Goal: Information Seeking & Learning: Learn about a topic

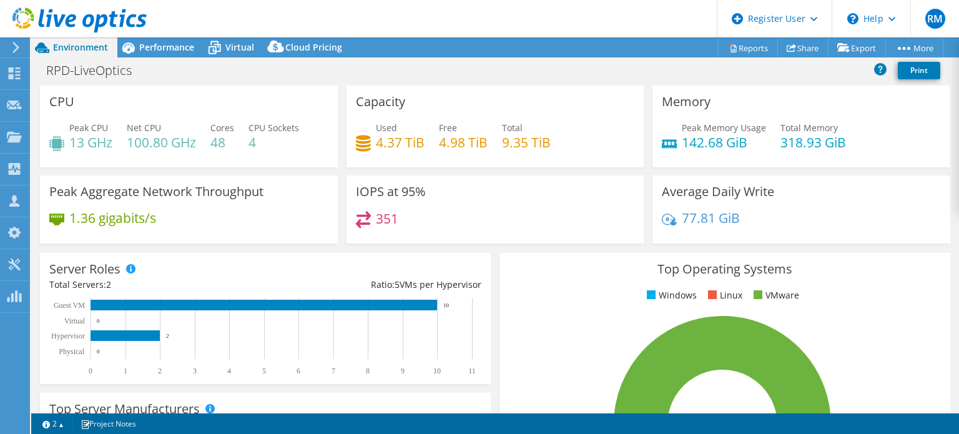
select select "USD"
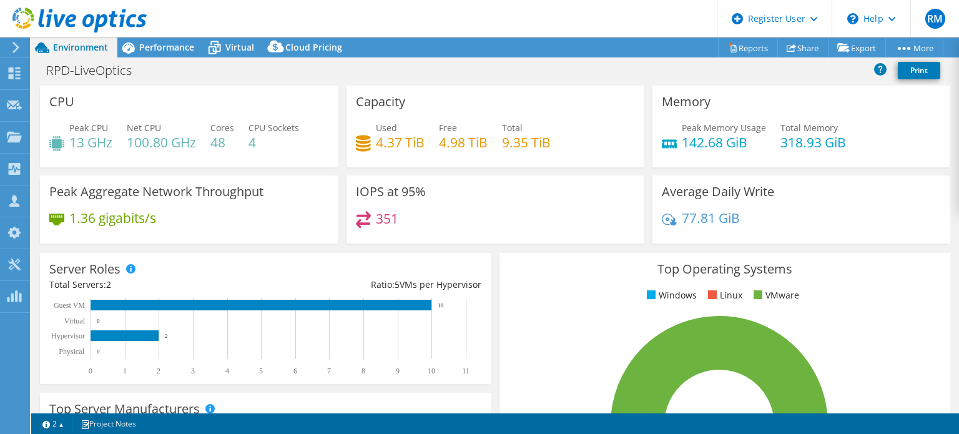
drag, startPoint x: 410, startPoint y: 6, endPoint x: 361, endPoint y: 9, distance: 48.9
click at [361, 9] on header "RM Dell User [PERSON_NAME] [PERSON_NAME][EMAIL_ADDRESS][PERSON_NAME][DOMAIN_NAM…" at bounding box center [479, 18] width 959 height 37
click at [485, 35] on header "RM Dell User [PERSON_NAME] [PERSON_NAME][EMAIL_ADDRESS][PERSON_NAME][DOMAIN_NAM…" at bounding box center [479, 18] width 959 height 37
drag, startPoint x: 485, startPoint y: 35, endPoint x: 449, endPoint y: 38, distance: 35.7
click at [449, 38] on div "RM Dell User Ryann Mannan Ryann.Mannan@dell.com Dell My Profile Log Out \n Help…" at bounding box center [479, 217] width 959 height 434
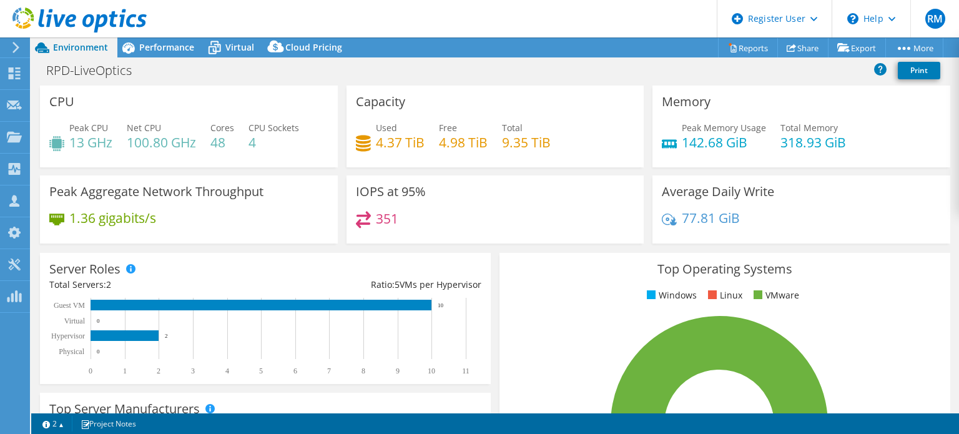
drag, startPoint x: 416, startPoint y: 17, endPoint x: 378, endPoint y: 20, distance: 38.2
click at [378, 20] on header "RM Dell User Ryann Mannan Ryann.Mannan@dell.com Dell My Profile Log Out \n Help…" at bounding box center [479, 18] width 959 height 37
click at [241, 42] on span "Virtual" at bounding box center [239, 47] width 29 height 12
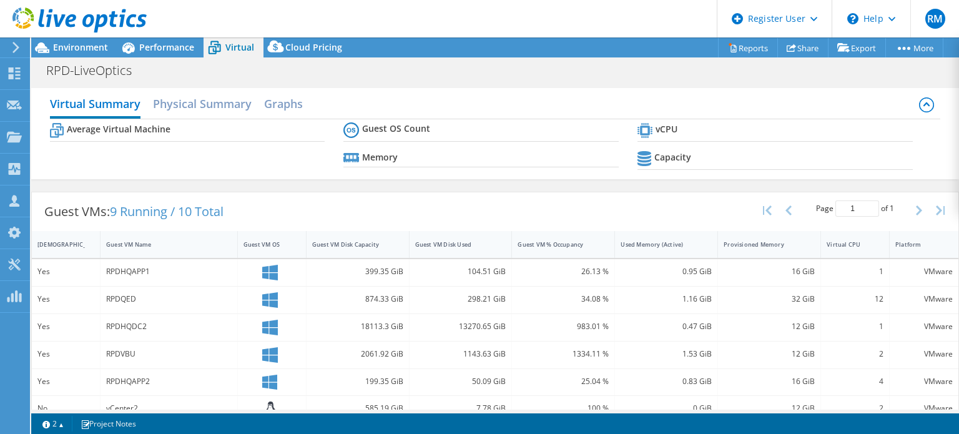
click at [407, 182] on div "Virtual Summary Physical Summary Graphs Average Virtual Machine Guest OS Count …" at bounding box center [495, 134] width 928 height 104
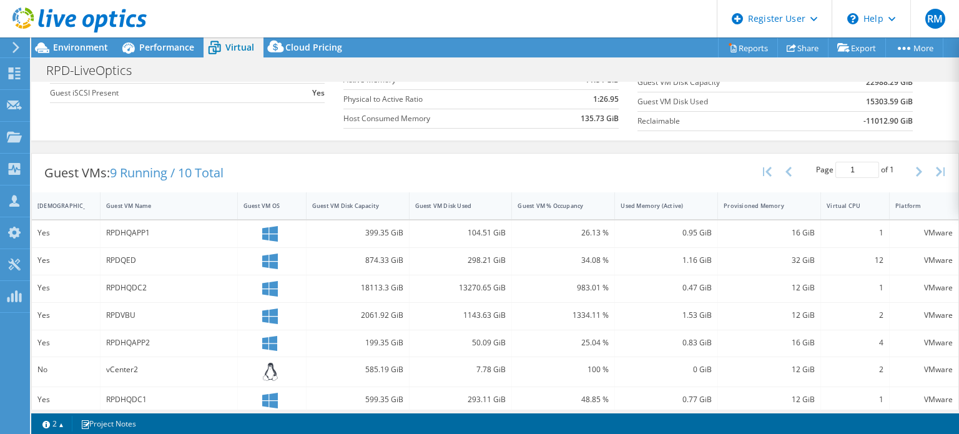
scroll to position [190, 0]
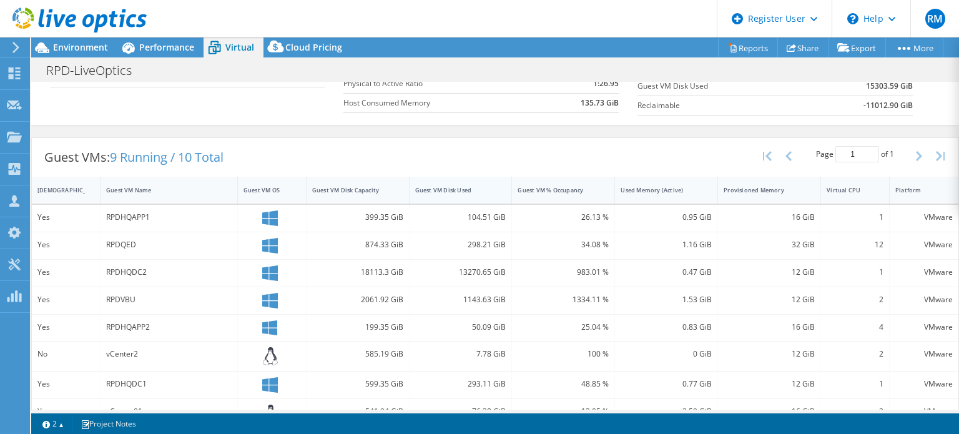
click at [451, 194] on div "Guest VM Disk Used" at bounding box center [453, 190] width 87 height 19
click at [478, 152] on div "Guest VMs: 9 Running / 10 Total Page 1 of 1 5 rows 10 rows 20 rows 25 rows 50 r…" at bounding box center [495, 157] width 927 height 39
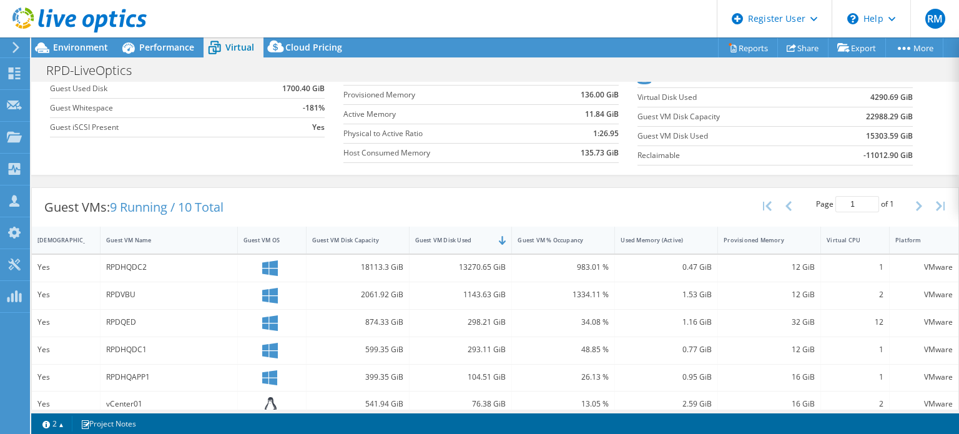
scroll to position [0, 0]
click at [224, 136] on table "Average Virtual Machine vCPUs 4 Active Memory 1.32 GiB Provisioned Memory 15.11…" at bounding box center [187, 58] width 275 height 157
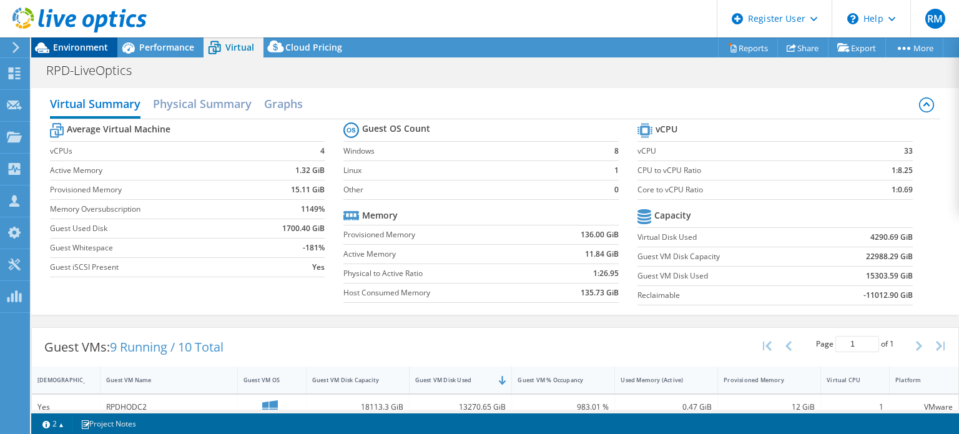
click at [90, 46] on span "Environment" at bounding box center [80, 47] width 55 height 12
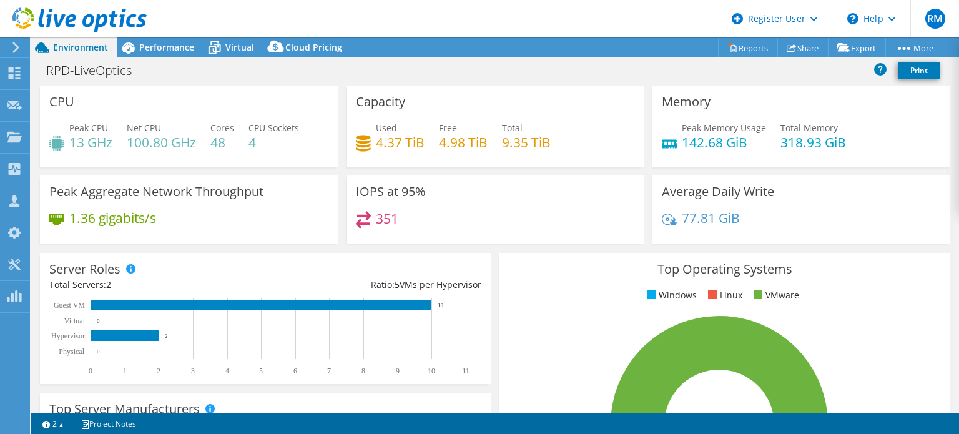
click at [457, 52] on div "Project Actions Project Actions Reports Share Export vSAN ReadyNode Sizer" at bounding box center [495, 47] width 928 height 20
click at [462, 46] on div "Project Actions Project Actions Reports Share Export vSAN ReadyNode Sizer" at bounding box center [495, 47] width 928 height 20
click at [462, 33] on header "RM Dell User Ryann Mannan Ryann.Mannan@dell.com Dell My Profile Log Out \n Help…" at bounding box center [479, 18] width 959 height 37
click at [465, 42] on div "Project Actions Project Actions Reports Share Export vSAN ReadyNode Sizer" at bounding box center [495, 47] width 928 height 20
click at [185, 42] on span "Performance" at bounding box center [166, 47] width 55 height 12
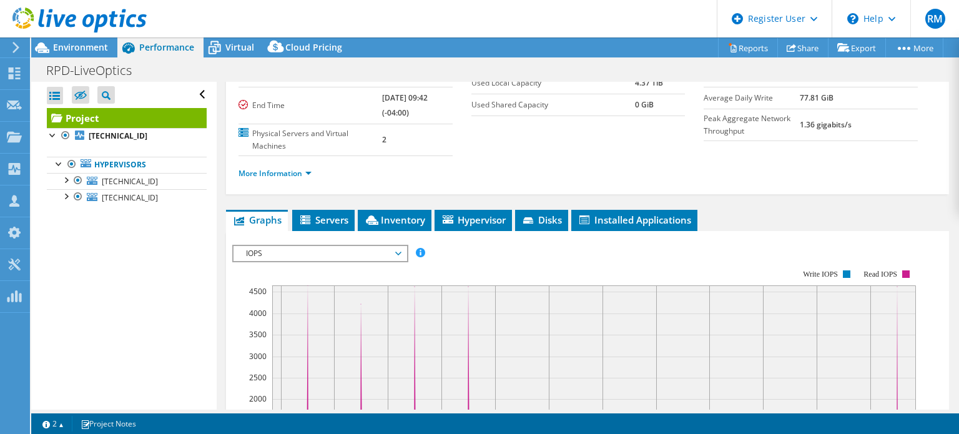
scroll to position [135, 0]
click at [349, 252] on span "IOPS" at bounding box center [320, 252] width 161 height 15
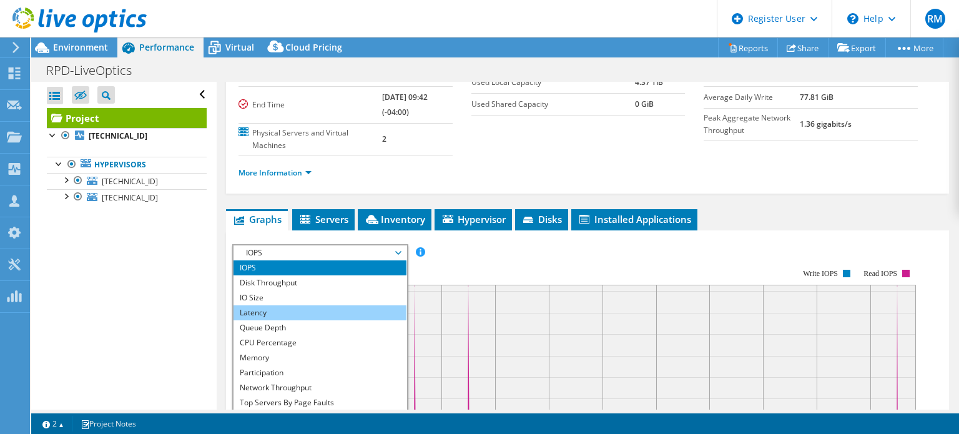
click at [310, 309] on li "Latency" at bounding box center [320, 312] width 173 height 15
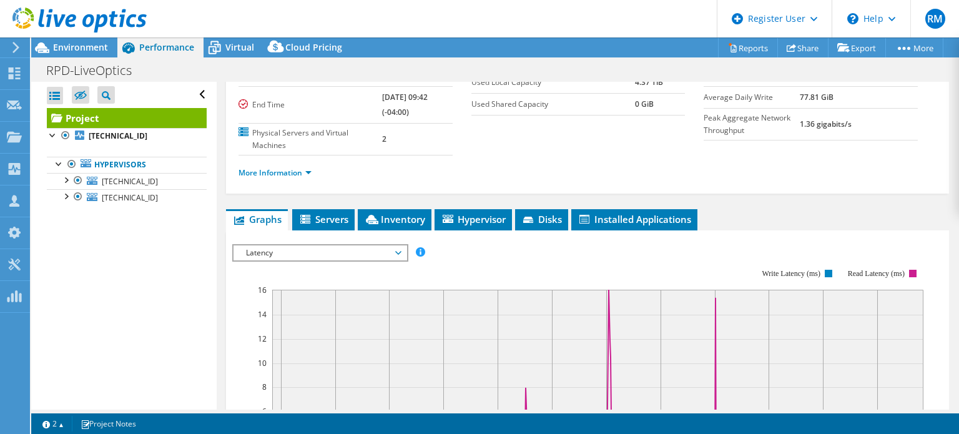
click at [338, 252] on span "Latency" at bounding box center [320, 252] width 161 height 15
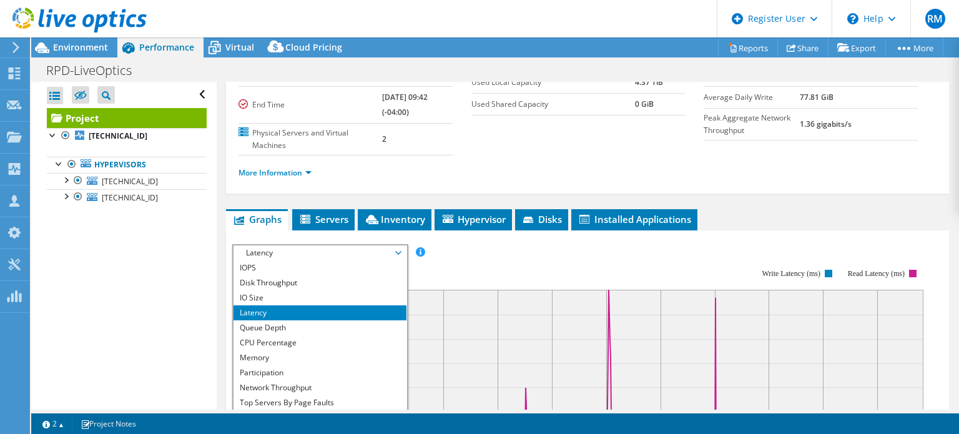
click at [431, 260] on rect at bounding box center [577, 377] width 691 height 250
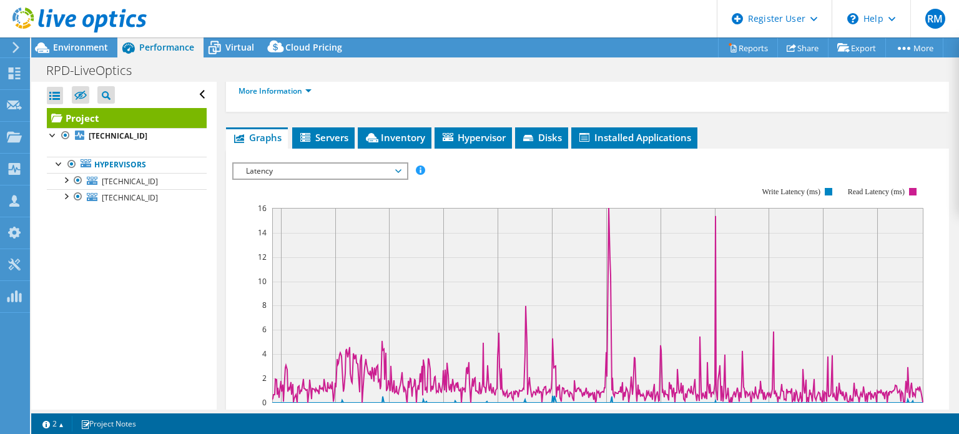
scroll to position [217, 0]
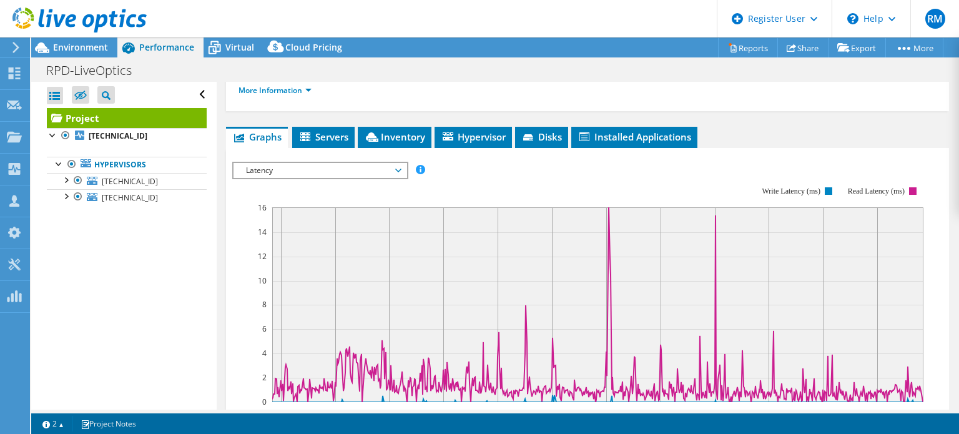
click at [342, 169] on span "Latency" at bounding box center [320, 170] width 161 height 15
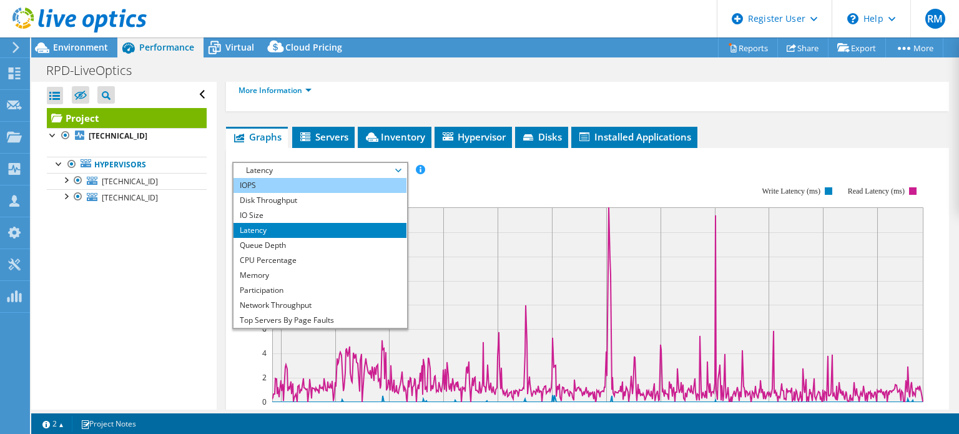
click at [322, 182] on li "IOPS" at bounding box center [320, 185] width 173 height 15
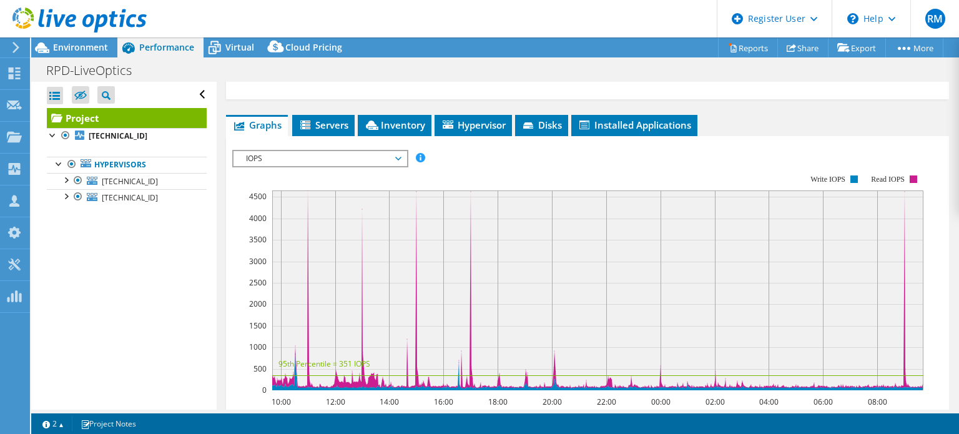
scroll to position [230, 0]
click at [478, 97] on div "Project Details Prepared for: John Kinghan, kinghan@townofriverheadny.gov Accou…" at bounding box center [588, 257] width 742 height 810
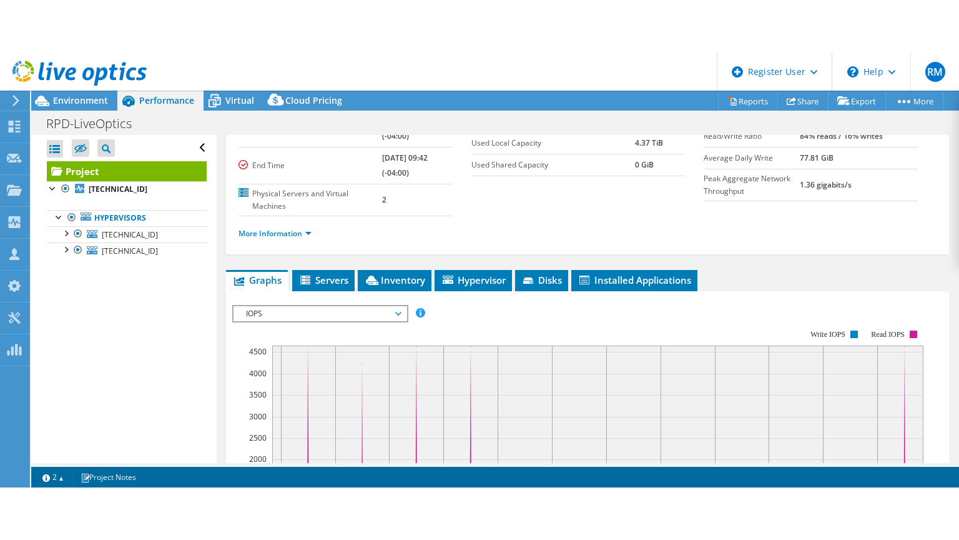
scroll to position [0, 0]
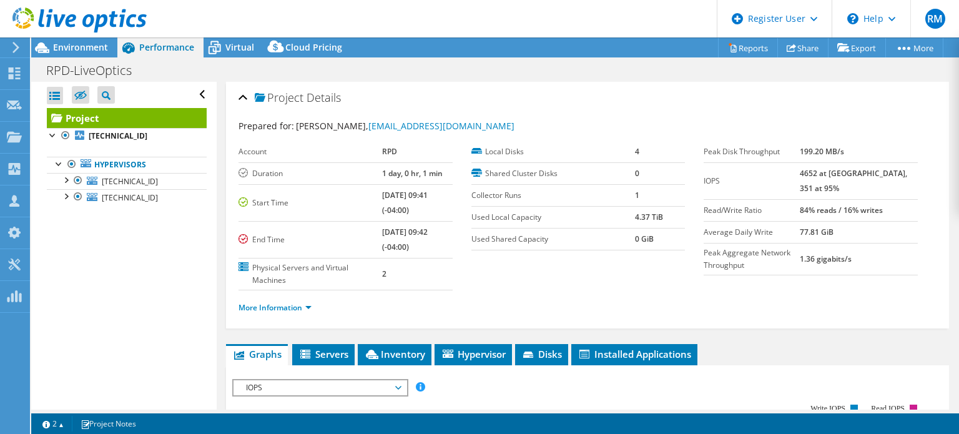
click at [448, 36] on header "RM Dell User Ryann Mannan Ryann.Mannan@dell.com Dell My Profile Log Out \n Help…" at bounding box center [479, 18] width 959 height 37
drag, startPoint x: 415, startPoint y: 22, endPoint x: 382, endPoint y: 13, distance: 35.0
click at [382, 13] on header "RM Dell User Ryann Mannan Ryann.Mannan@dell.com Dell My Profile Log Out \n Help…" at bounding box center [479, 18] width 959 height 37
drag, startPoint x: 486, startPoint y: 47, endPoint x: 458, endPoint y: 34, distance: 30.5
click at [458, 34] on header "RM Dell User Ryann Mannan Ryann.Mannan@dell.com Dell My Profile Log Out \n Help…" at bounding box center [479, 18] width 959 height 37
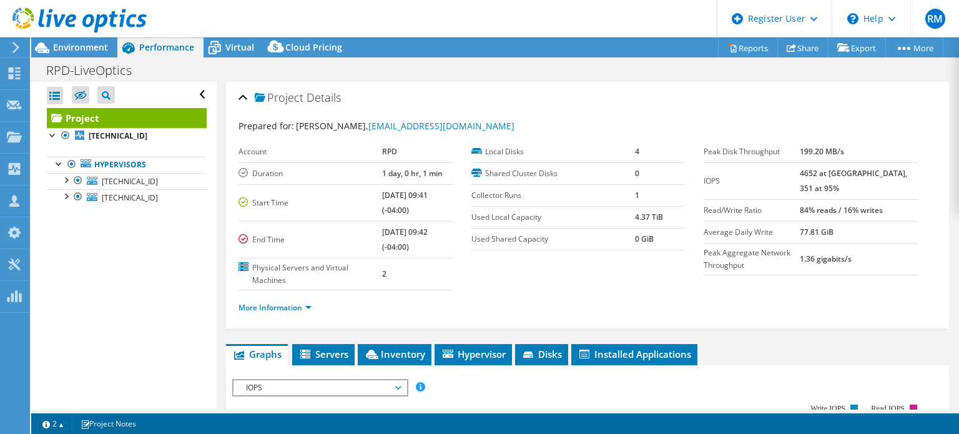
click at [304, 19] on header "RM Dell User Ryann Mannan Ryann.Mannan@dell.com Dell My Profile Log Out \n Help…" at bounding box center [479, 18] width 959 height 37
drag, startPoint x: 304, startPoint y: 19, endPoint x: 268, endPoint y: 12, distance: 36.9
click at [268, 12] on header "RM Dell User Ryann Mannan Ryann.Mannan@dell.com Dell My Profile Log Out \n Help…" at bounding box center [479, 18] width 959 height 37
click at [97, 47] on span "Environment" at bounding box center [80, 47] width 55 height 12
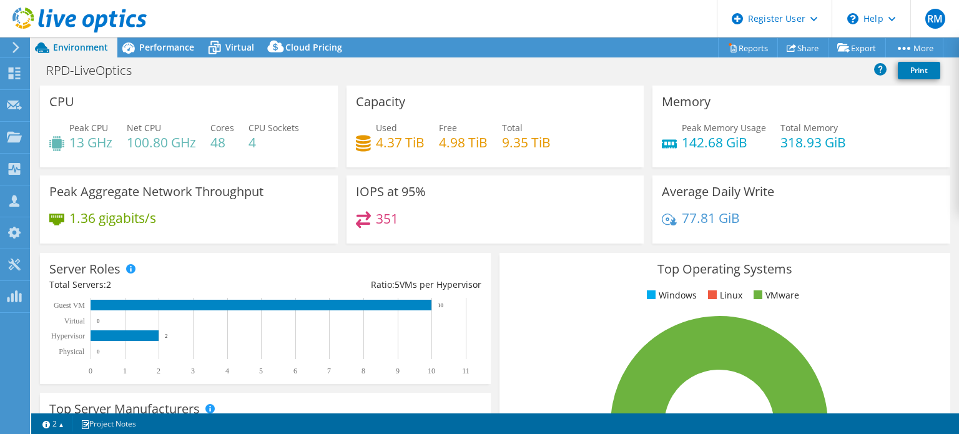
click at [375, 23] on header "RM Dell User Ryann Mannan Ryann.Mannan@dell.com Dell My Profile Log Out \n Help…" at bounding box center [479, 18] width 959 height 37
click at [405, 33] on header "RM Dell User Ryann Mannan Ryann.Mannan@dell.com Dell My Profile Log Out \n Help…" at bounding box center [479, 18] width 959 height 37
click at [435, 39] on div "Project Actions Project Actions Reports Share Export vSAN ReadyNode Sizer" at bounding box center [495, 47] width 928 height 20
click at [478, 79] on div "RPD-LiveOptics Print" at bounding box center [495, 70] width 928 height 23
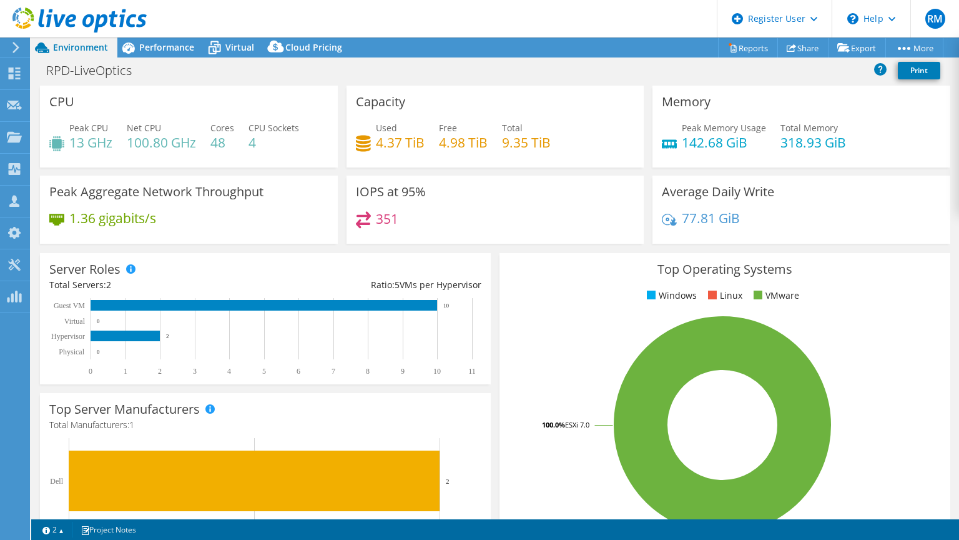
click at [456, 164] on div "Capacity Used 4.37 TiB Free 4.98 TiB Total 9.35 TiB" at bounding box center [496, 127] width 298 height 82
click at [221, 46] on icon at bounding box center [215, 48] width 22 height 22
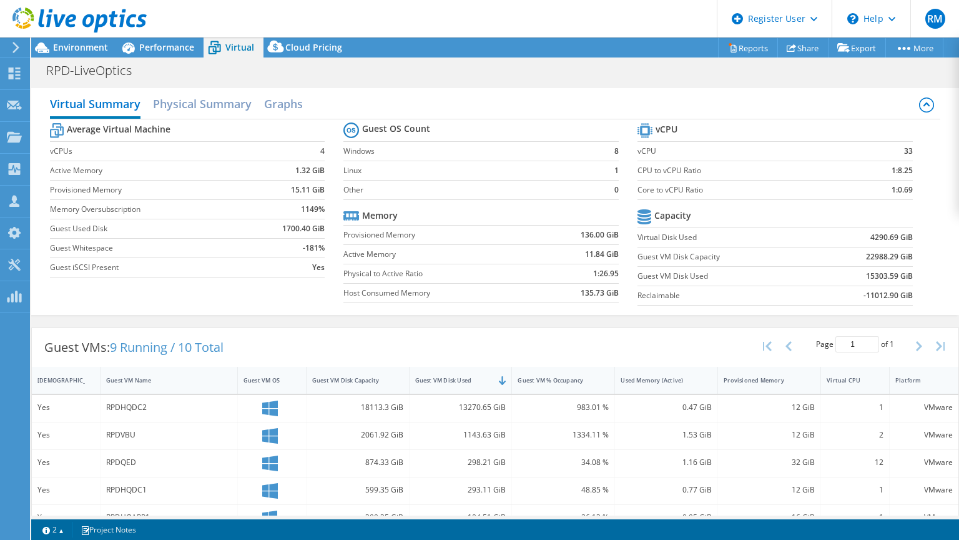
scroll to position [42, 0]
click at [452, 328] on div "Guest VMs: 9 Running / 10 Total Page 1 of 1 5 rows 10 rows 20 rows 25 rows 50 r…" at bounding box center [495, 347] width 927 height 39
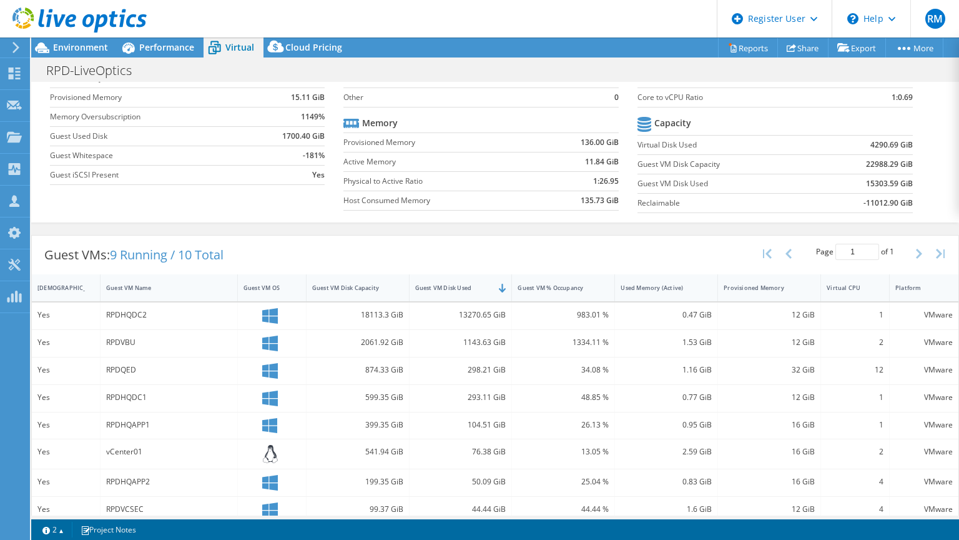
scroll to position [89, 0]
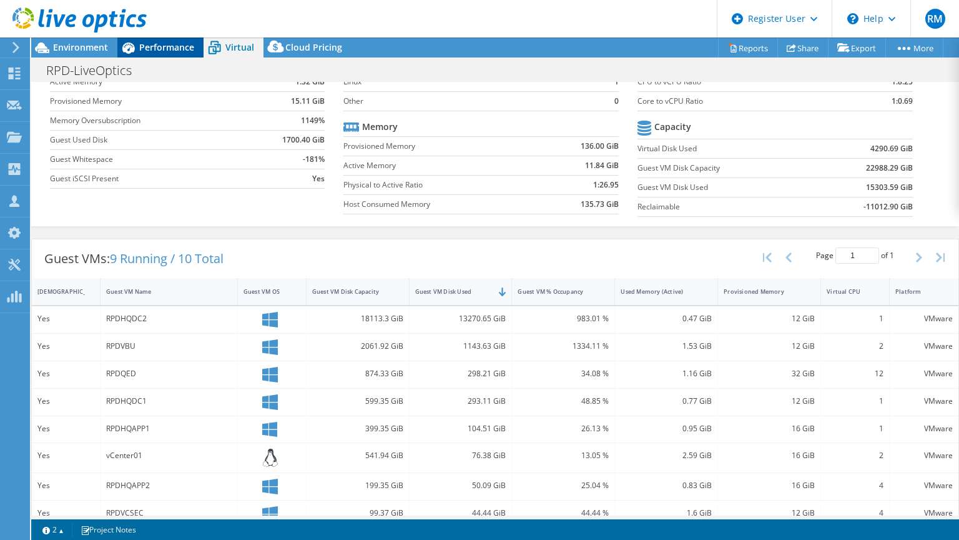
click at [182, 42] on span "Performance" at bounding box center [166, 47] width 55 height 12
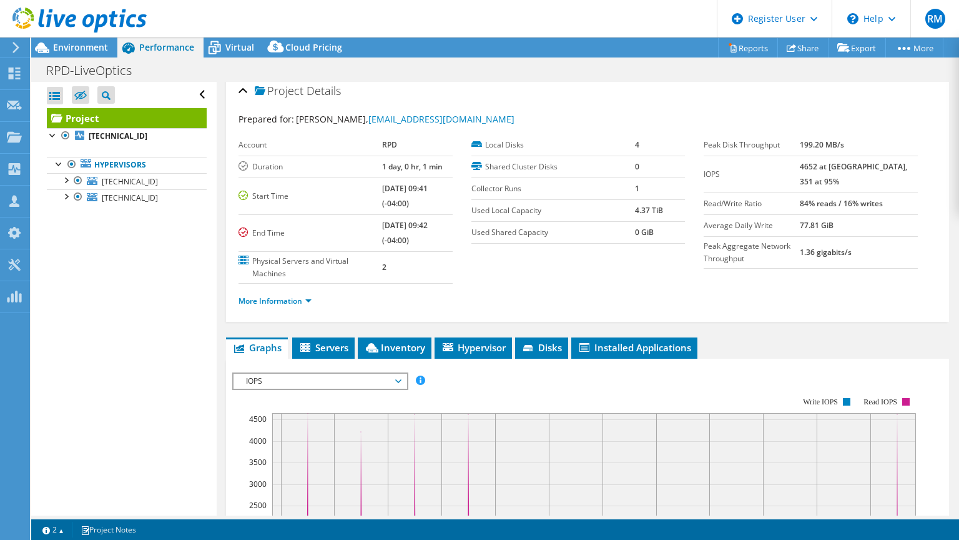
scroll to position [0, 0]
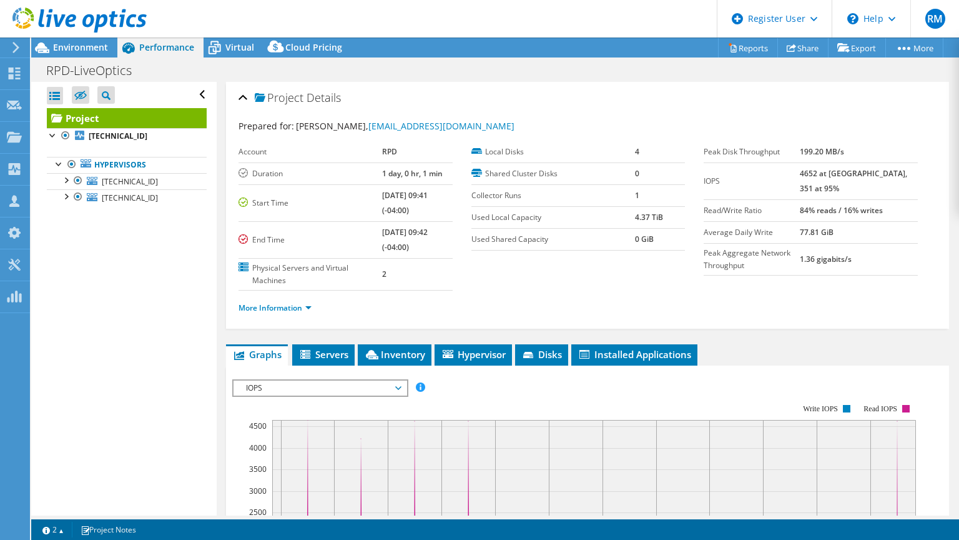
click at [305, 301] on li "More Information" at bounding box center [279, 308] width 81 height 14
click at [305, 302] on link "More Information" at bounding box center [275, 307] width 73 height 11
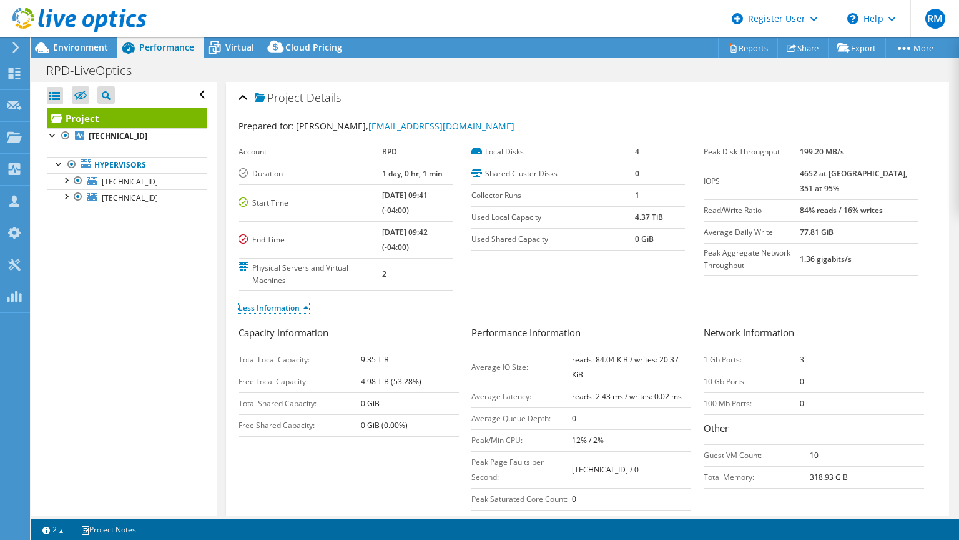
scroll to position [65, 0]
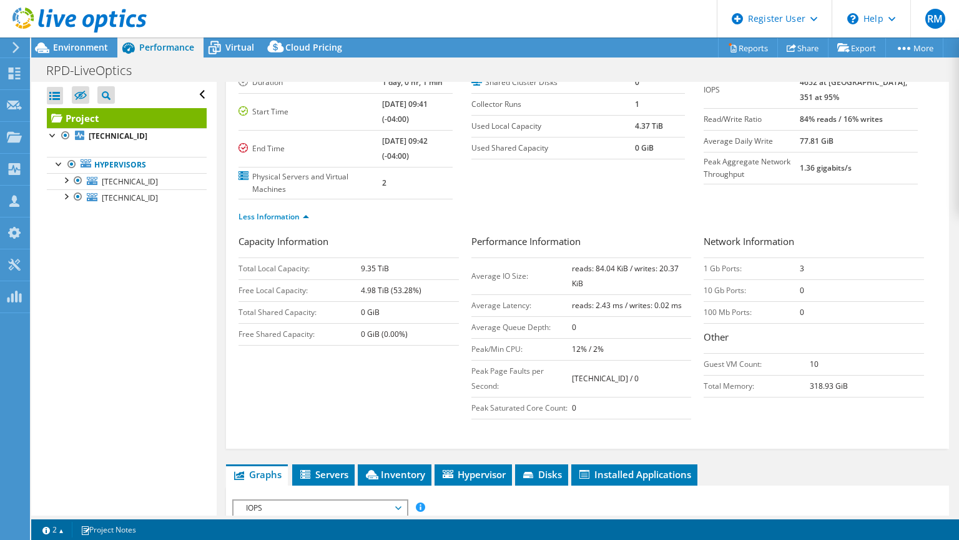
click at [791, 279] on td "10 Gb Ports:" at bounding box center [752, 290] width 96 height 22
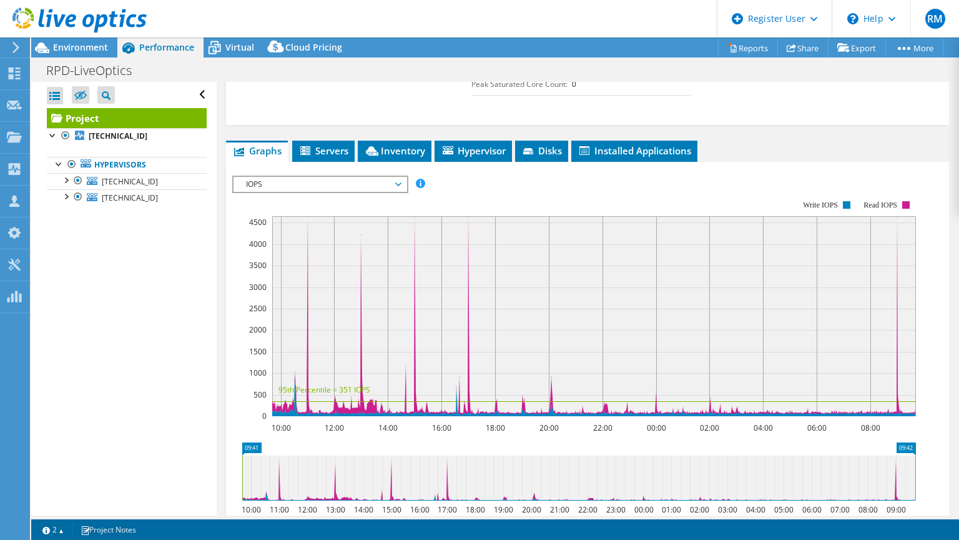
scroll to position [415, 0]
click at [457, 186] on rect at bounding box center [574, 308] width 684 height 250
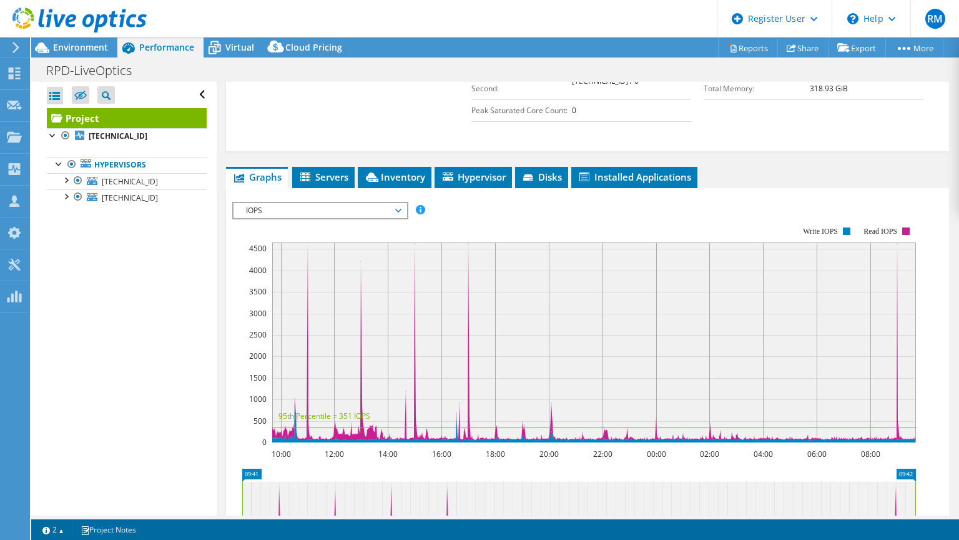
scroll to position [425, 0]
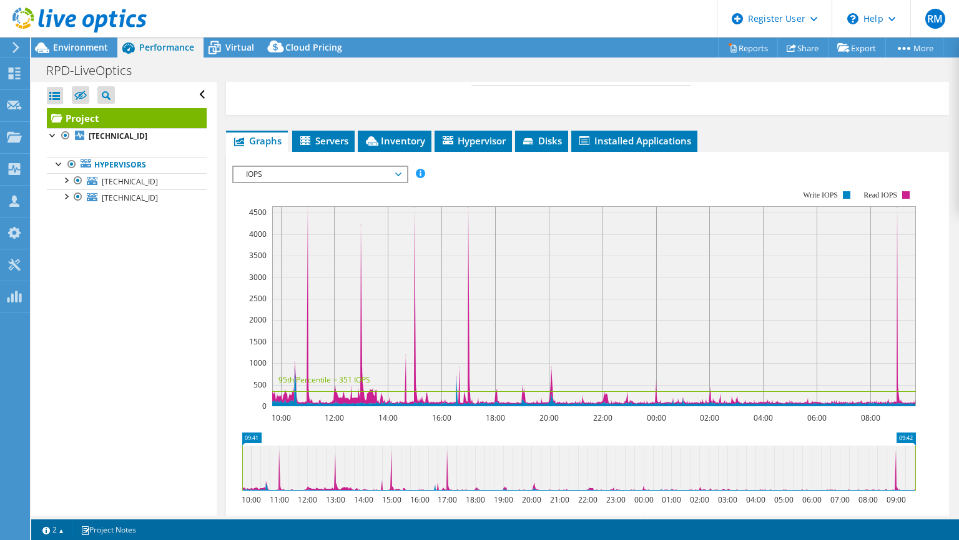
click at [360, 175] on span "IOPS" at bounding box center [320, 174] width 161 height 15
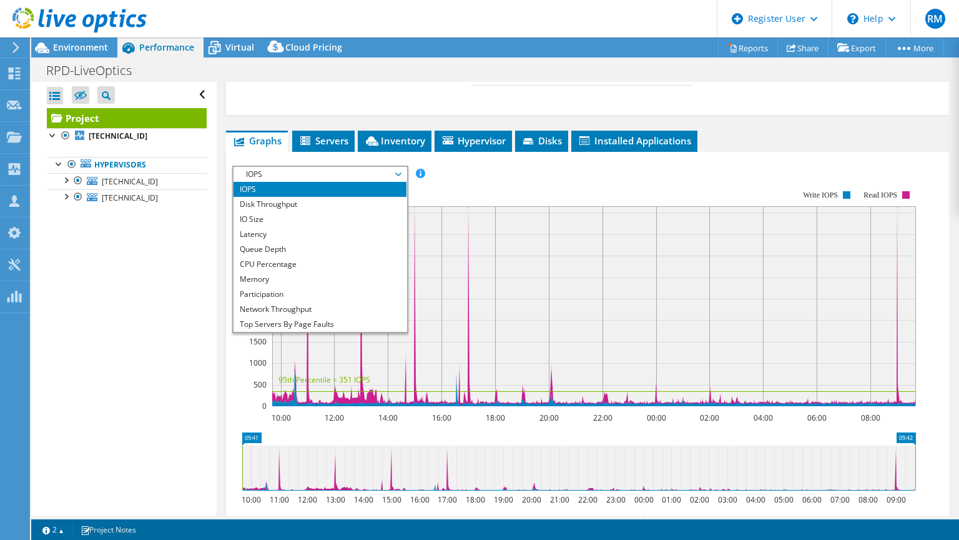
click at [440, 173] on rect at bounding box center [574, 298] width 684 height 250
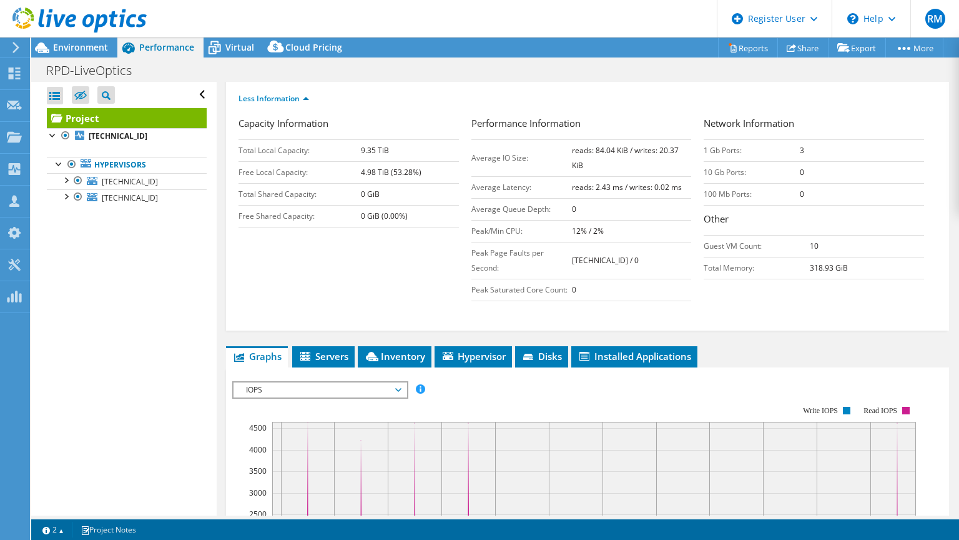
scroll to position [299, 0]
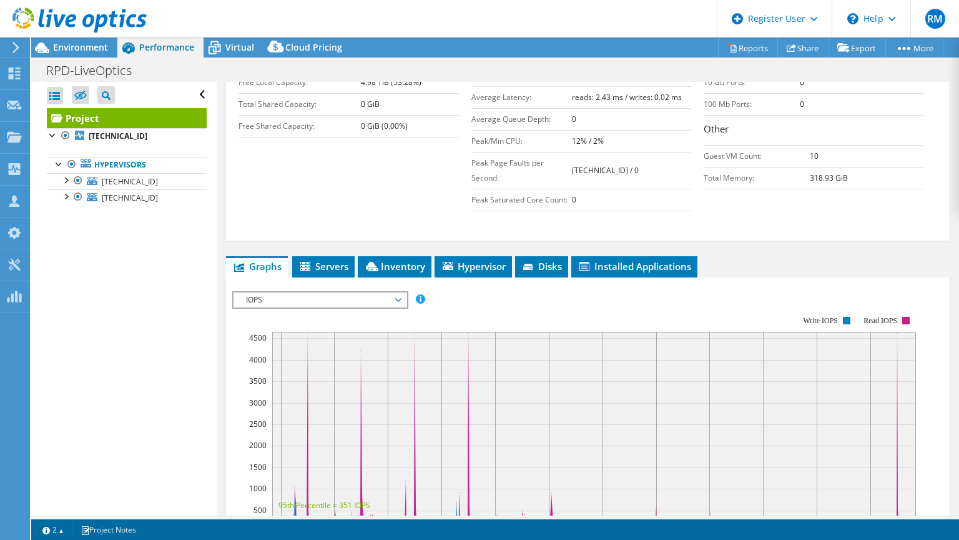
click at [326, 292] on span "IOPS" at bounding box center [320, 299] width 161 height 15
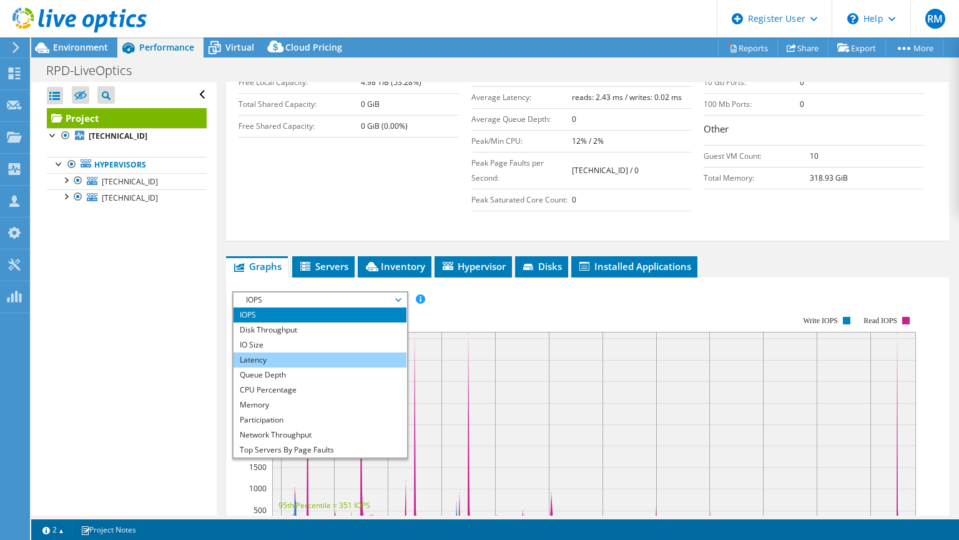
click at [287, 355] on li "Latency" at bounding box center [320, 359] width 173 height 15
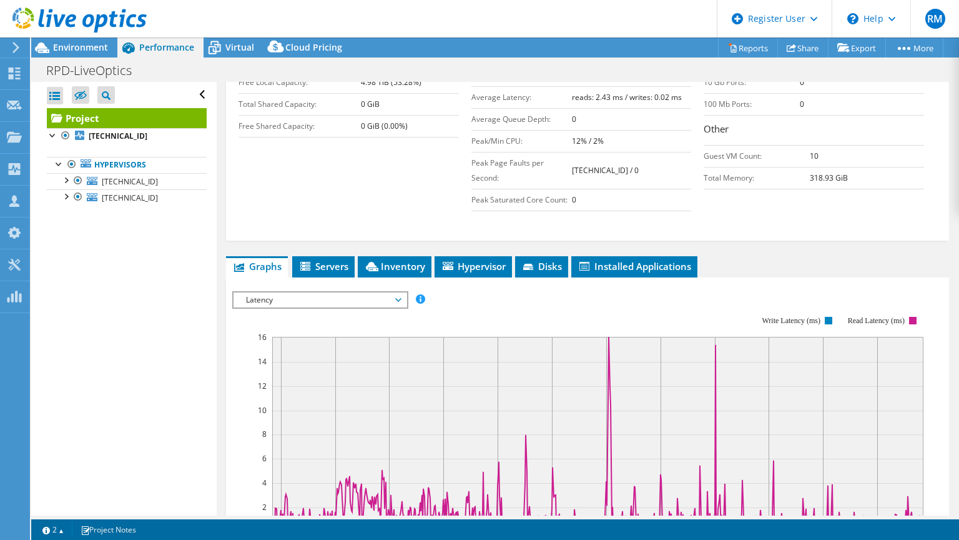
click at [447, 309] on rect at bounding box center [577, 424] width 691 height 250
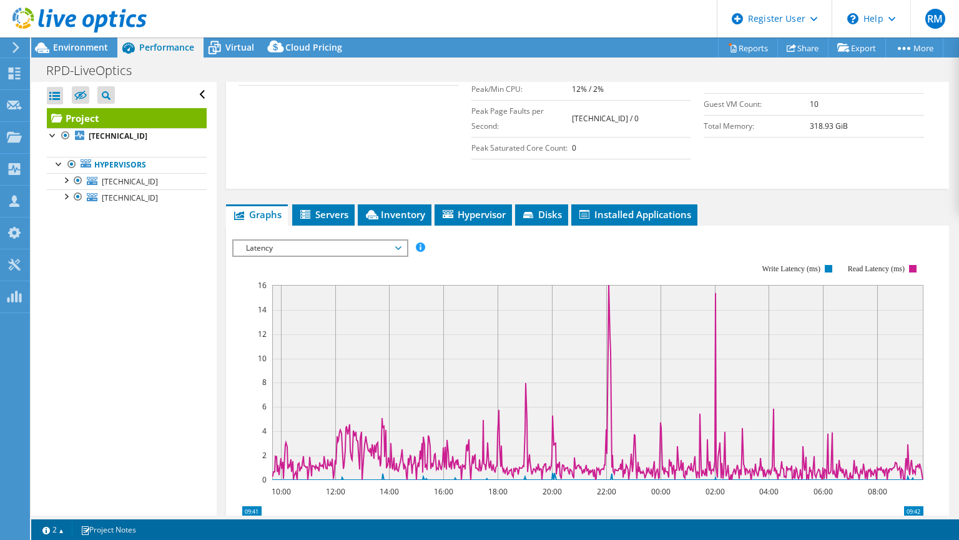
scroll to position [350, 0]
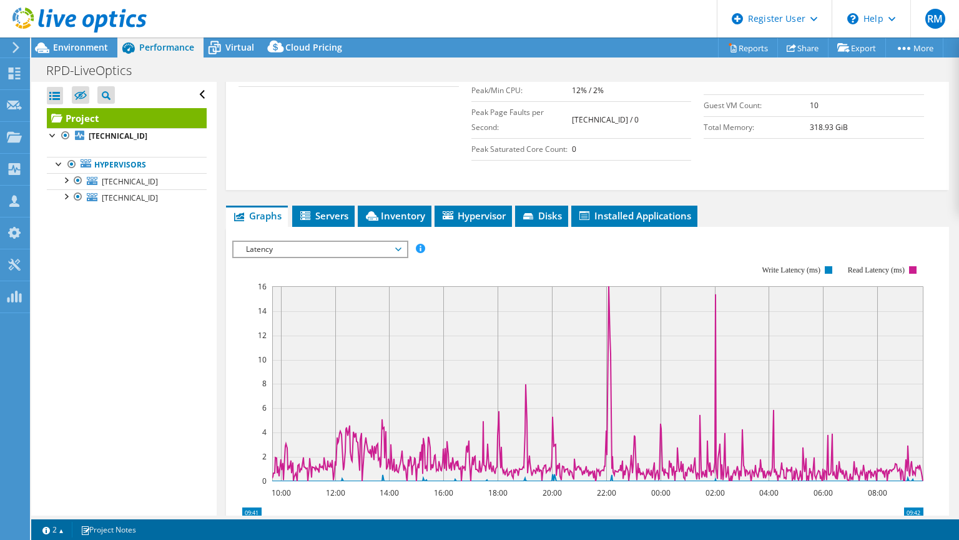
click at [387, 243] on span "Latency" at bounding box center [320, 249] width 161 height 15
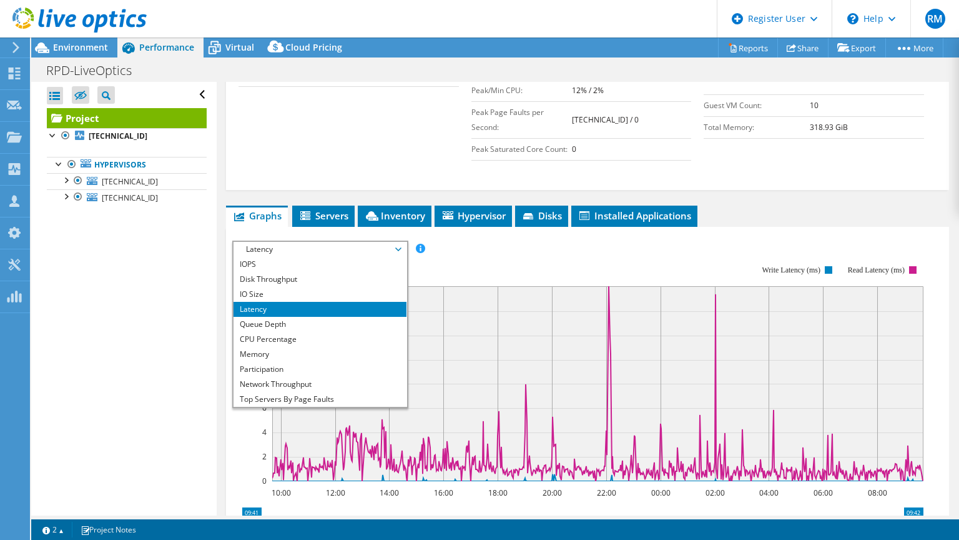
click at [387, 243] on span "Latency" at bounding box center [320, 249] width 161 height 15
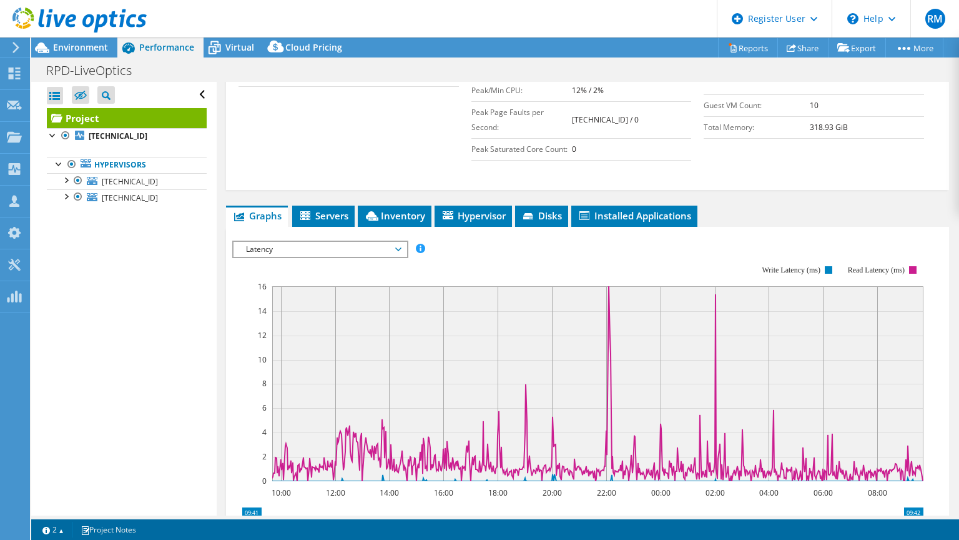
click at [477, 257] on rect at bounding box center [577, 373] width 691 height 250
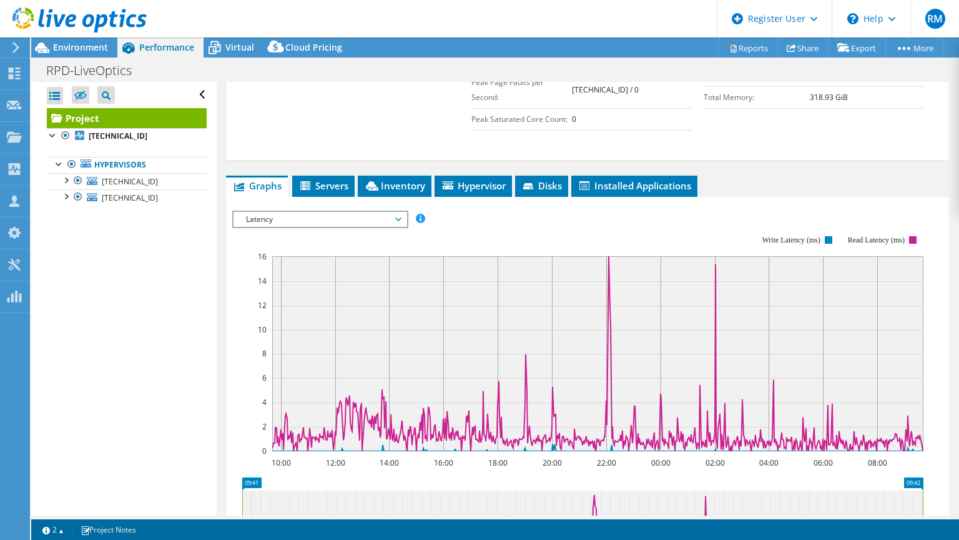
click at [340, 220] on span "Latency" at bounding box center [320, 219] width 161 height 15
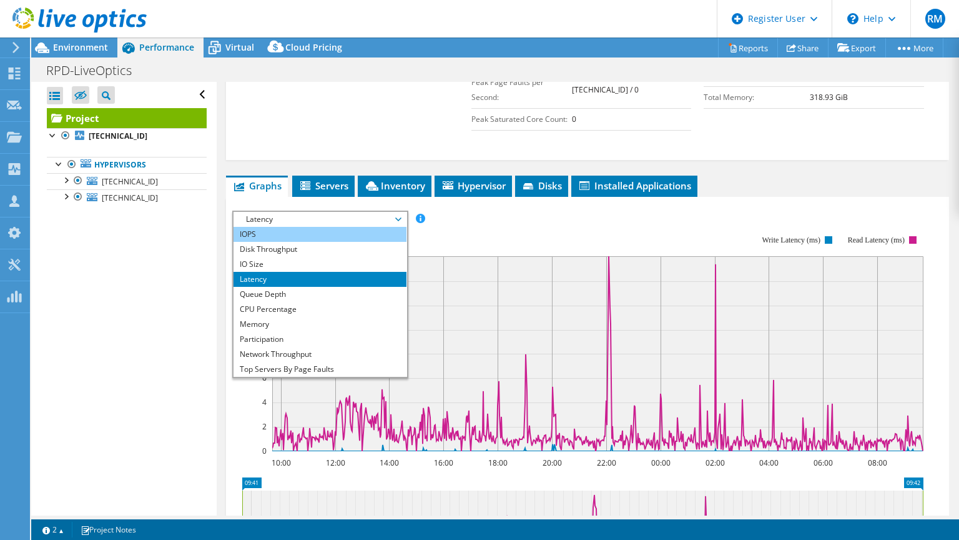
click at [335, 227] on li "IOPS" at bounding box center [320, 234] width 173 height 15
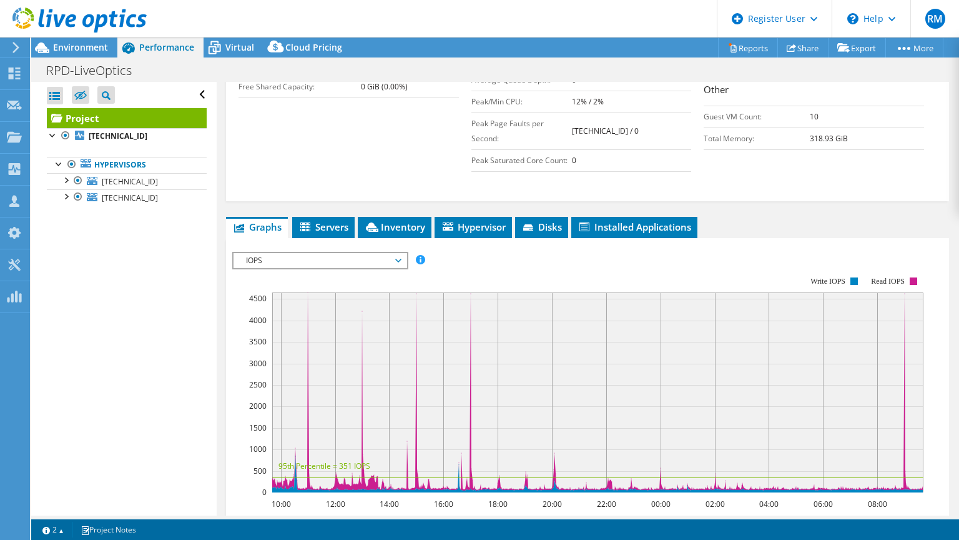
scroll to position [355, 0]
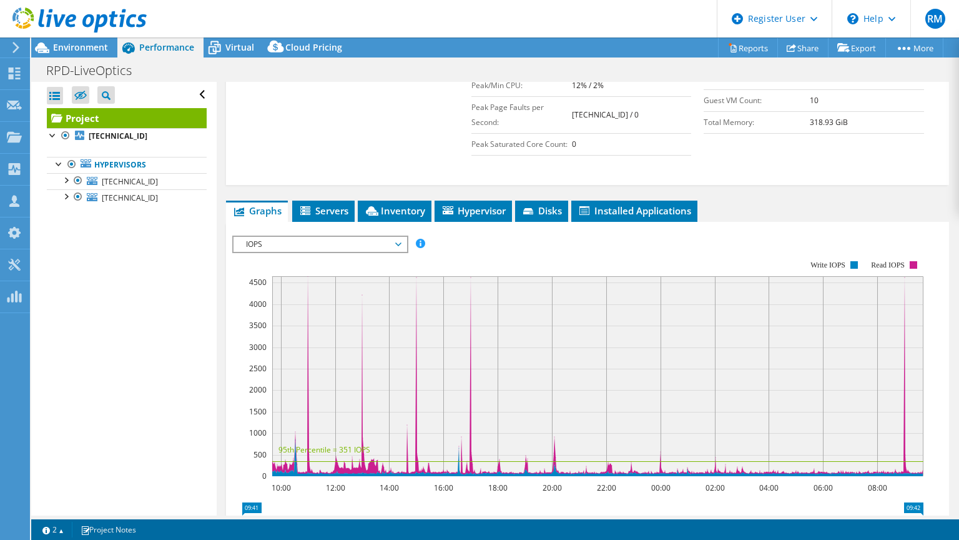
click at [347, 242] on span "IOPS" at bounding box center [320, 244] width 161 height 15
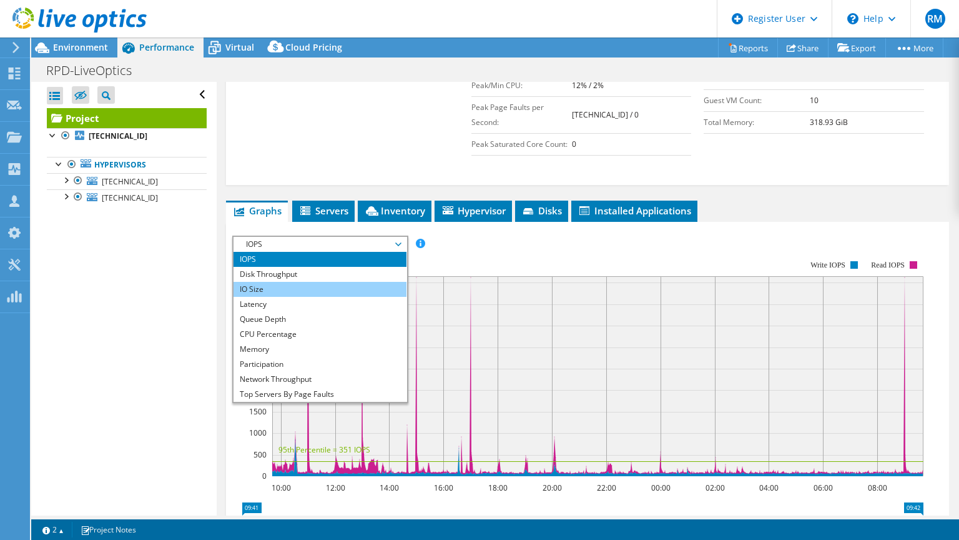
scroll to position [302, 0]
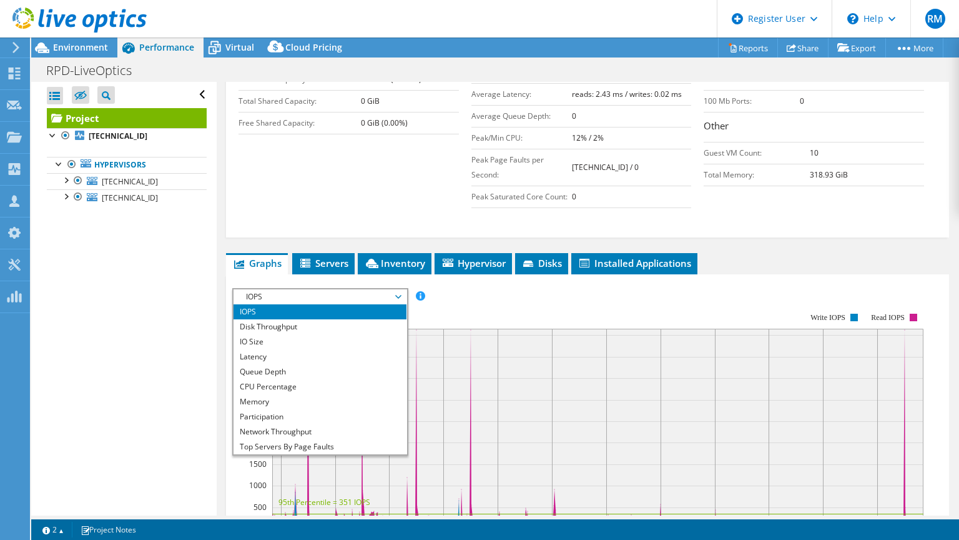
click at [332, 290] on span "IOPS" at bounding box center [320, 296] width 161 height 15
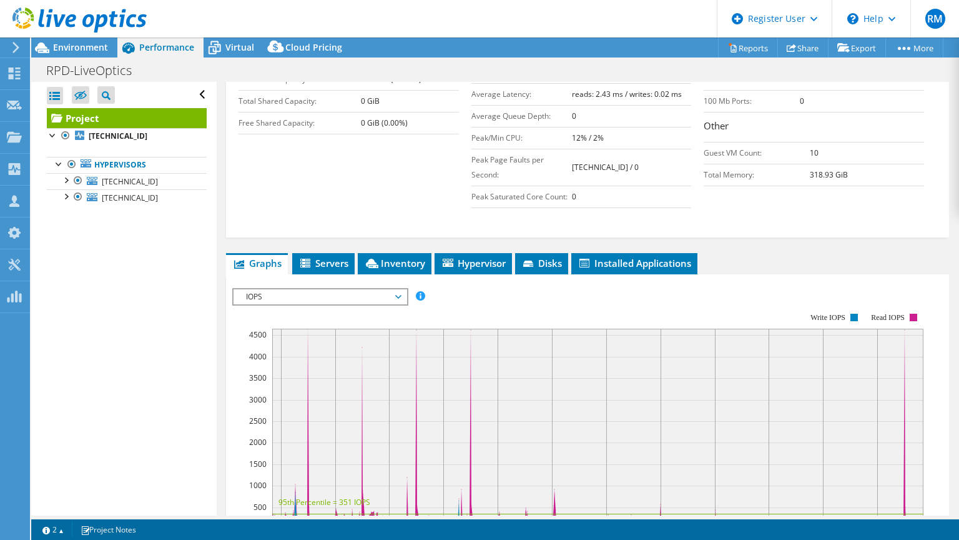
scroll to position [340, 0]
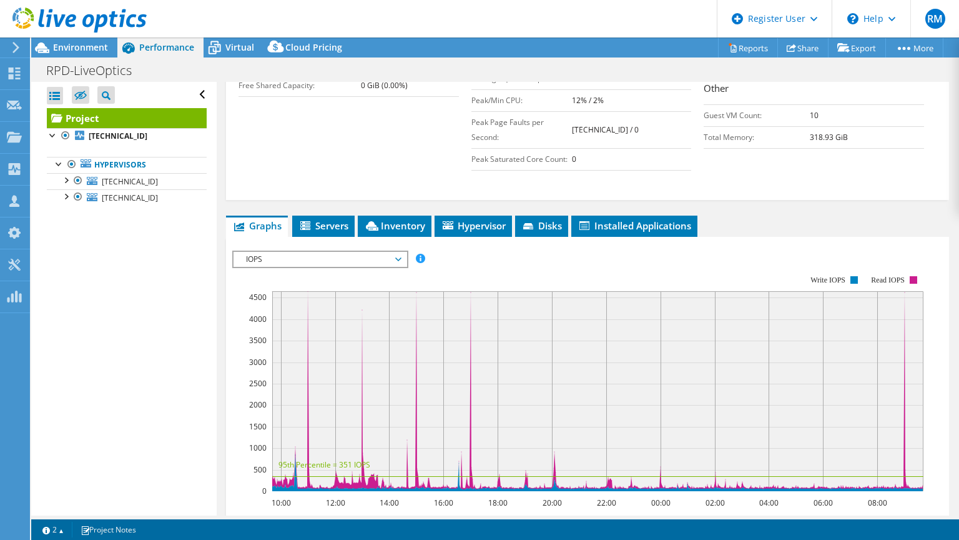
click at [354, 267] on rect at bounding box center [577, 383] width 691 height 250
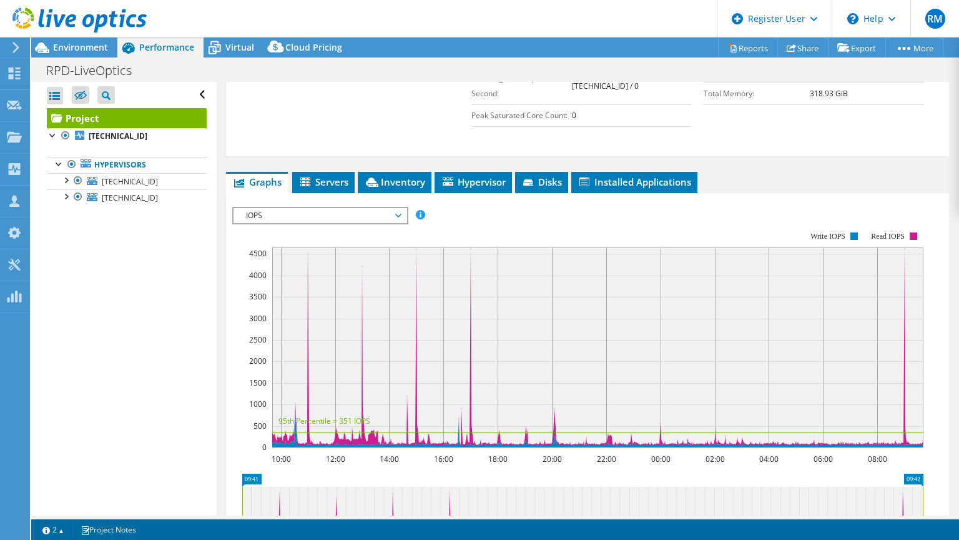
scroll to position [384, 0]
click at [474, 217] on rect at bounding box center [577, 339] width 691 height 250
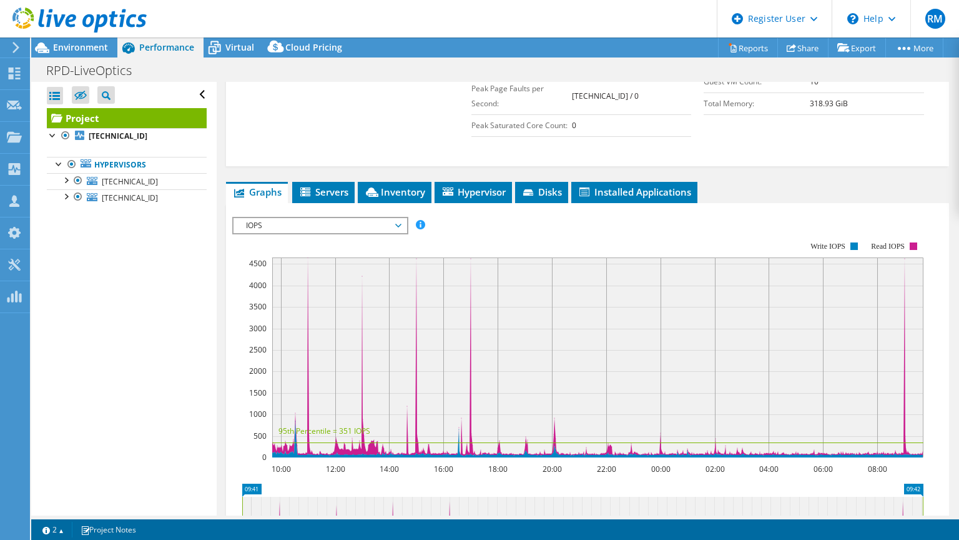
scroll to position [374, 0]
click at [467, 224] on rect at bounding box center [577, 349] width 691 height 250
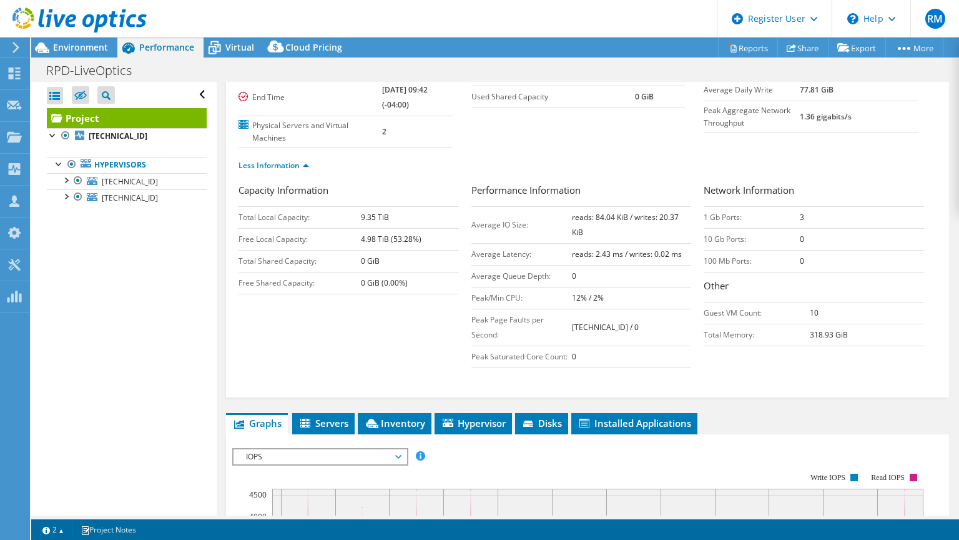
scroll to position [102, 0]
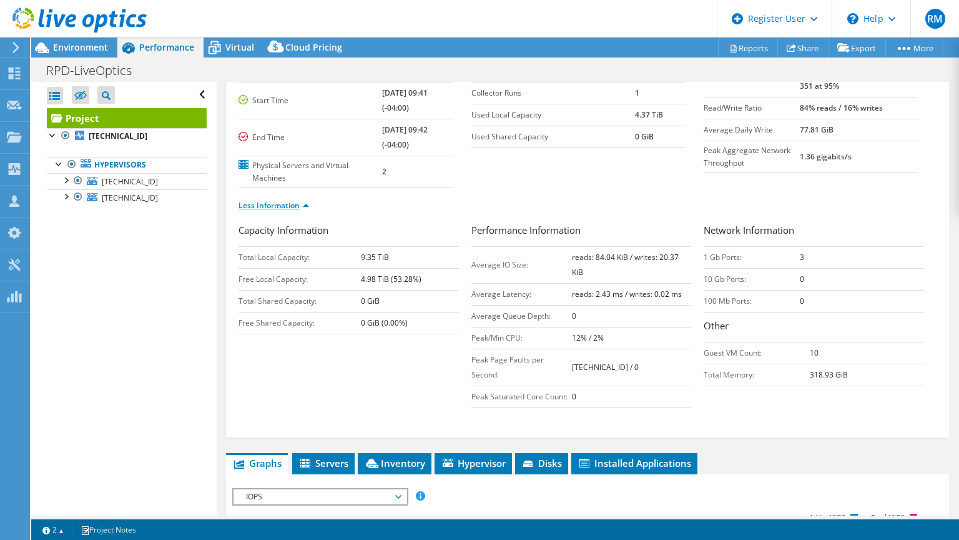
click at [293, 200] on link "Less Information" at bounding box center [274, 205] width 71 height 11
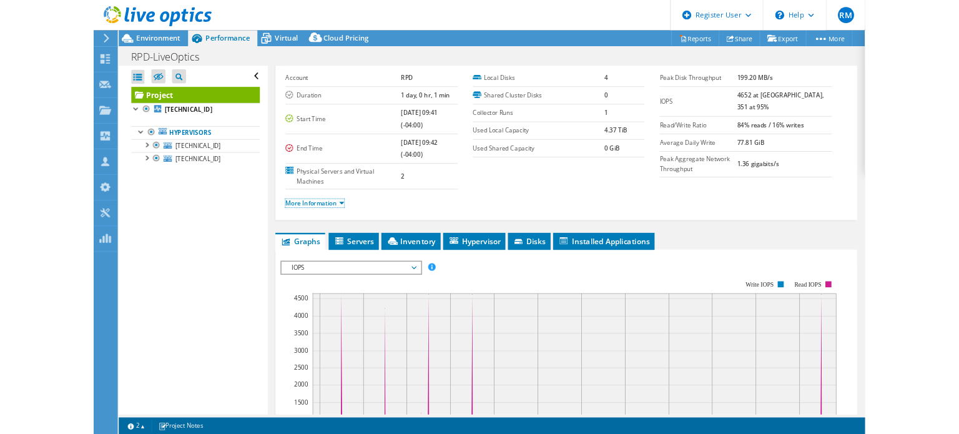
scroll to position [44, 0]
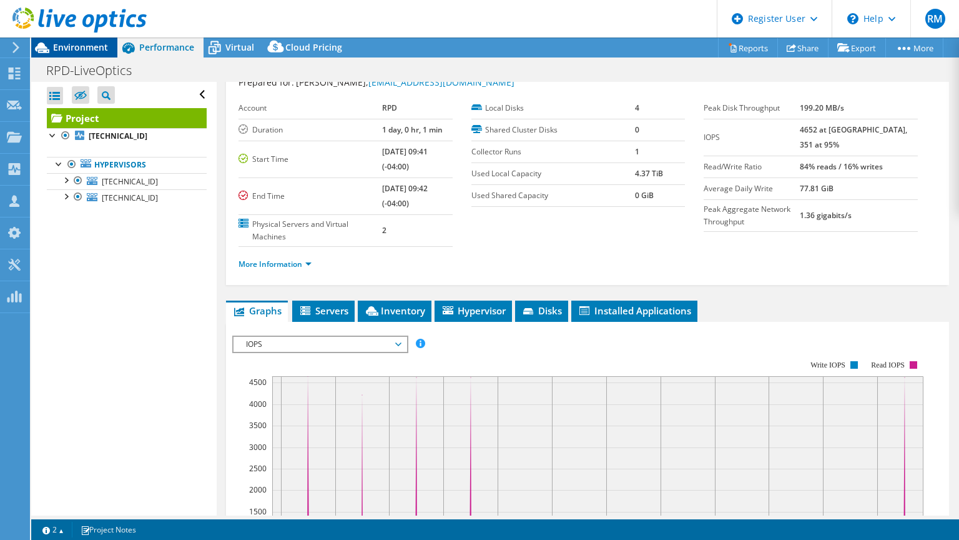
click at [101, 49] on span "Environment" at bounding box center [80, 47] width 55 height 12
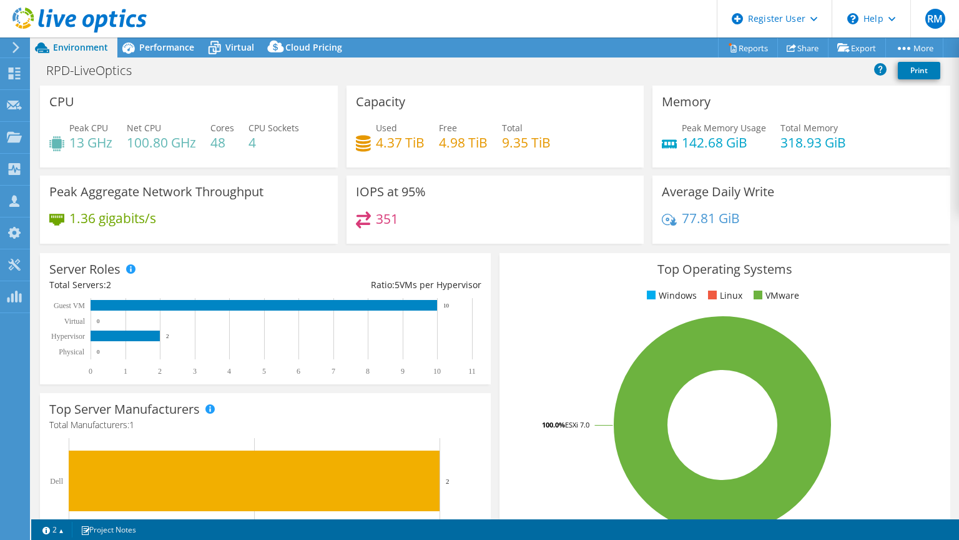
click at [362, 122] on div "Used 4.37 TiB" at bounding box center [390, 135] width 69 height 28
click at [900, 196] on div "Average Daily Write 77.81 GiB" at bounding box center [802, 210] width 298 height 68
click at [481, 97] on div "Capacity Used 4.37 TiB Free 4.98 TiB Total 9.35 TiB" at bounding box center [496, 127] width 298 height 82
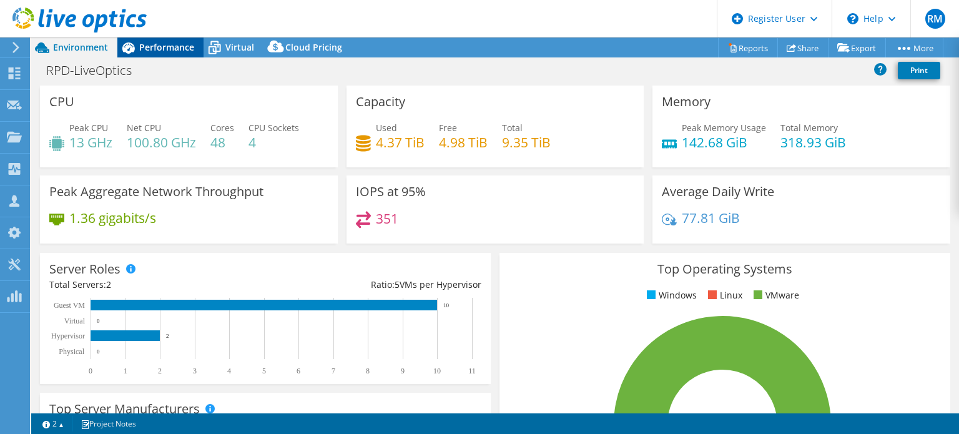
click at [200, 44] on div "Performance" at bounding box center [160, 47] width 86 height 20
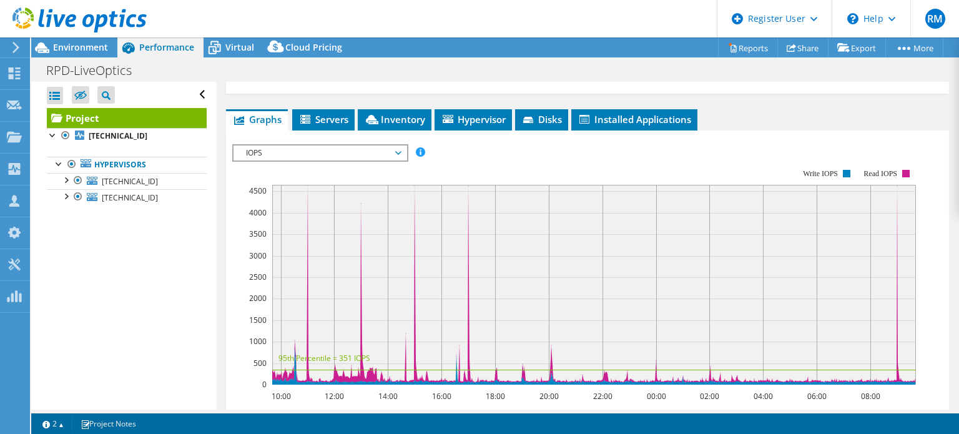
scroll to position [234, 0]
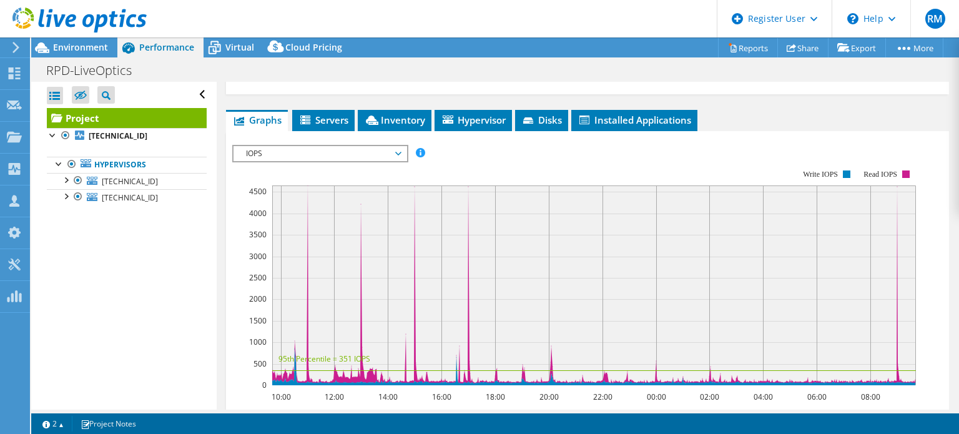
drag, startPoint x: 445, startPoint y: 150, endPoint x: 440, endPoint y: 142, distance: 9.2
click at [440, 142] on div "IOPS Disk Throughput IO Size Latency Queue Depth CPU Percentage Memory Page Fau…" at bounding box center [587, 355] width 711 height 433
click at [427, 122] on li "Inventory" at bounding box center [395, 120] width 74 height 21
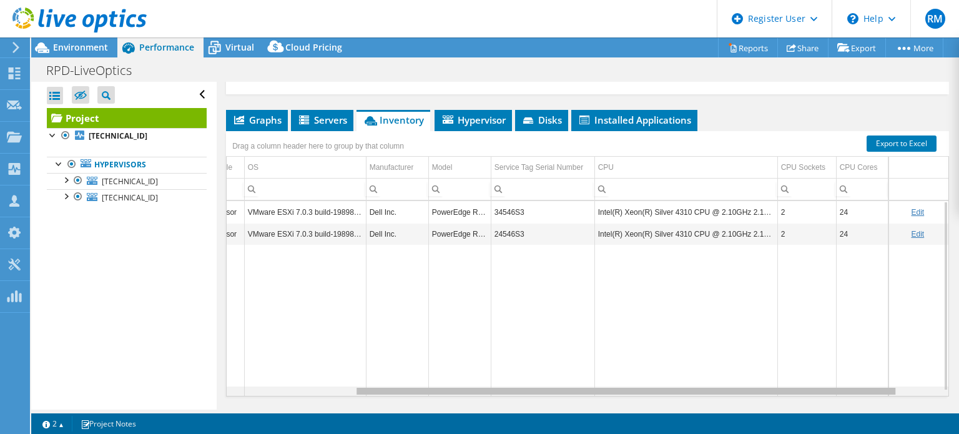
scroll to position [0, 0]
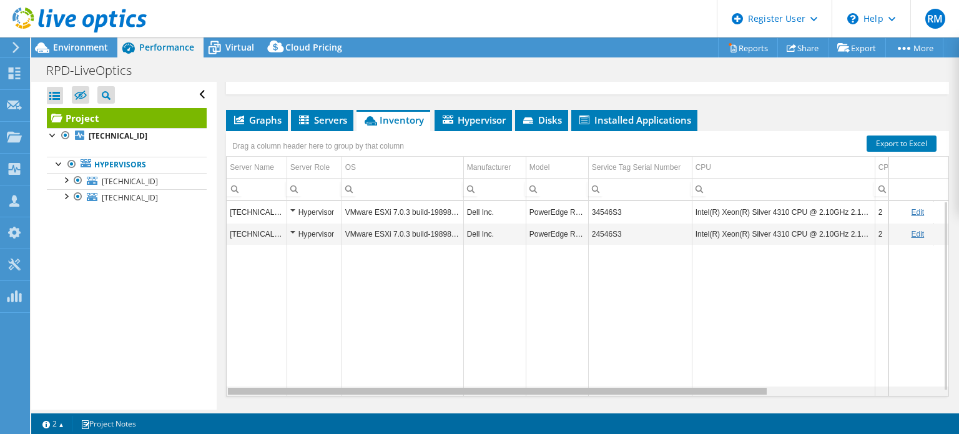
drag, startPoint x: 450, startPoint y: 389, endPoint x: 392, endPoint y: 372, distance: 60.1
click at [392, 372] on body "RM Dell User Ryann Mannan Ryann.Mannan@dell.com Dell My Profile Log Out \n Help…" at bounding box center [479, 217] width 959 height 434
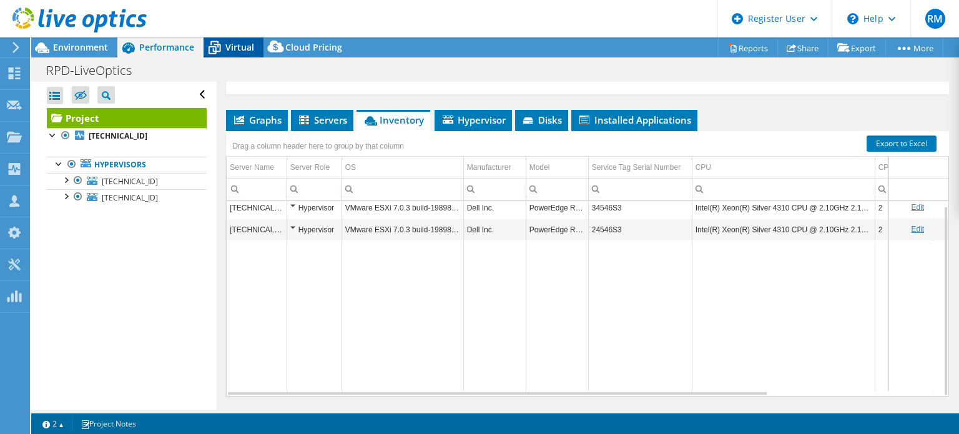
click at [235, 50] on span "Virtual" at bounding box center [239, 47] width 29 height 12
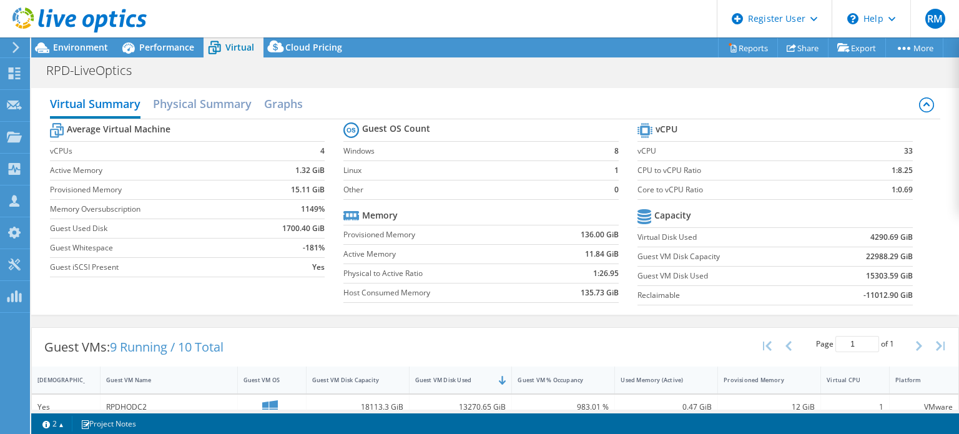
click at [382, 229] on label "Provisioned Memory" at bounding box center [442, 235] width 196 height 12
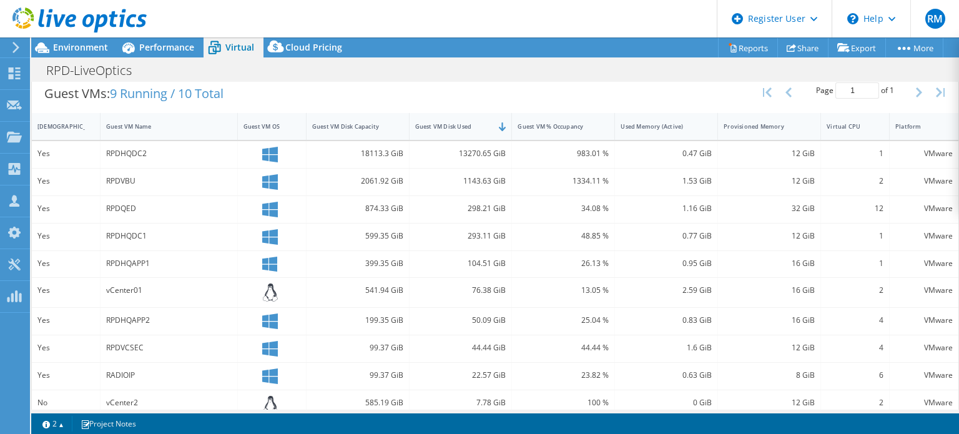
scroll to position [267, 0]
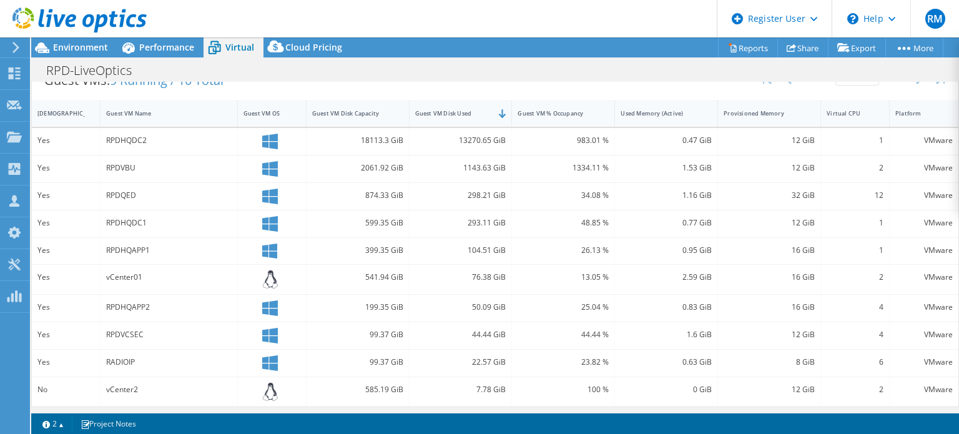
click at [445, 238] on div "104.51 GiB" at bounding box center [461, 251] width 103 height 27
click at [342, 78] on div "RPD-LiveOptics Print" at bounding box center [495, 70] width 928 height 23
drag, startPoint x: 407, startPoint y: 31, endPoint x: 385, endPoint y: 29, distance: 22.5
click at [385, 29] on header "RM Dell User Ryann Mannan Ryann.Mannan@dell.com Dell My Profile Log Out \n Help…" at bounding box center [479, 18] width 959 height 37
drag, startPoint x: 385, startPoint y: 29, endPoint x: 360, endPoint y: 24, distance: 25.5
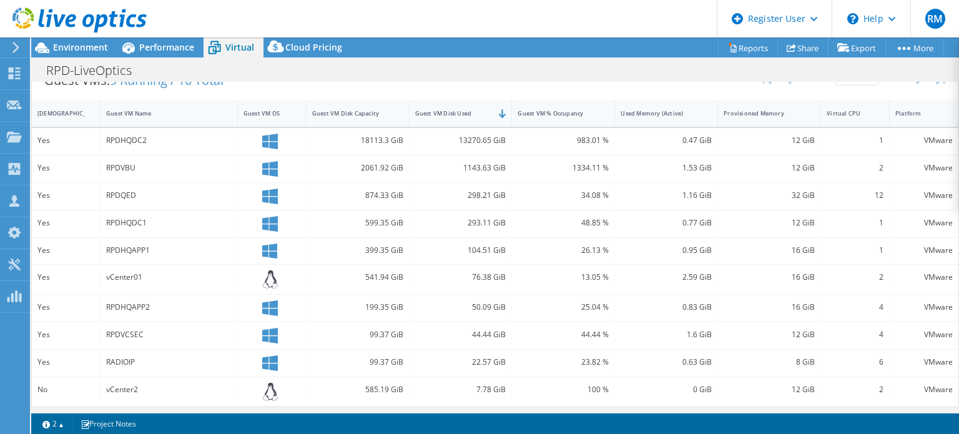
click at [360, 24] on header "RM Dell User Ryann Mannan Ryann.Mannan@dell.com Dell My Profile Log Out \n Help…" at bounding box center [479, 18] width 959 height 37
